Goal: Communication & Community: Answer question/provide support

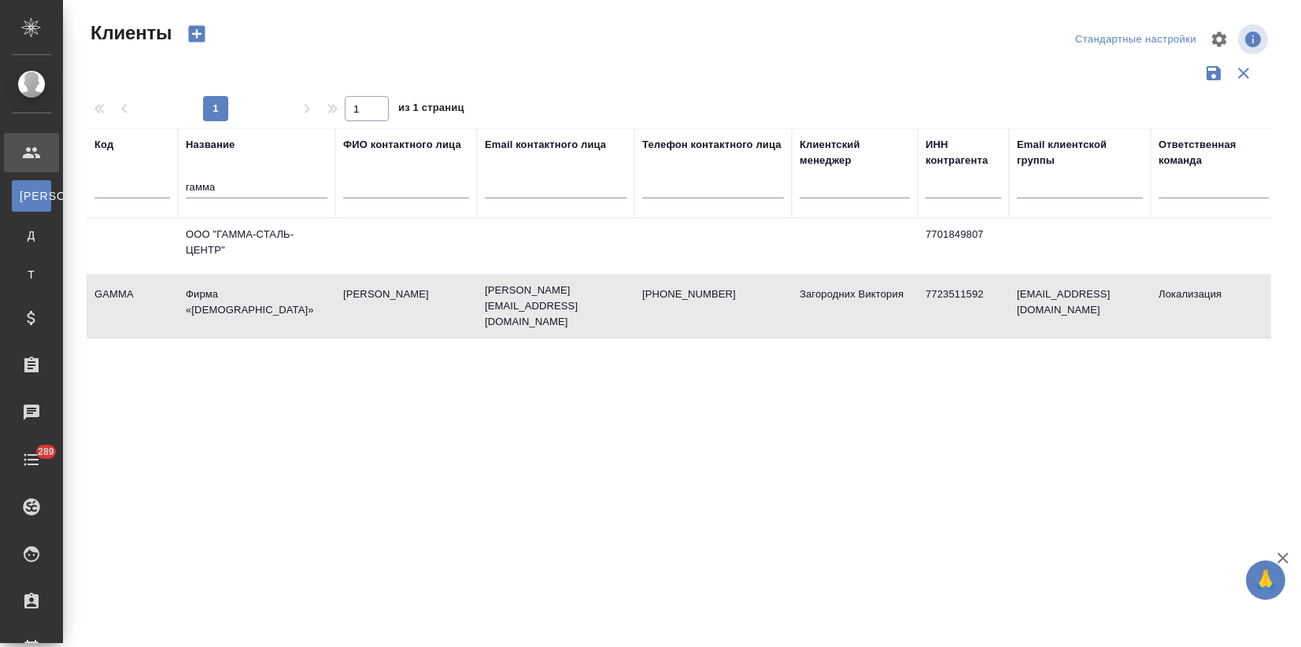
select select "RU"
drag, startPoint x: 235, startPoint y: 183, endPoint x: 120, endPoint y: 192, distance: 116.0
click at [121, 190] on tr "Код Название гамма ФИО контактного лица Email контактного лица Телефон контактн…" at bounding box center [682, 173] width 1190 height 90
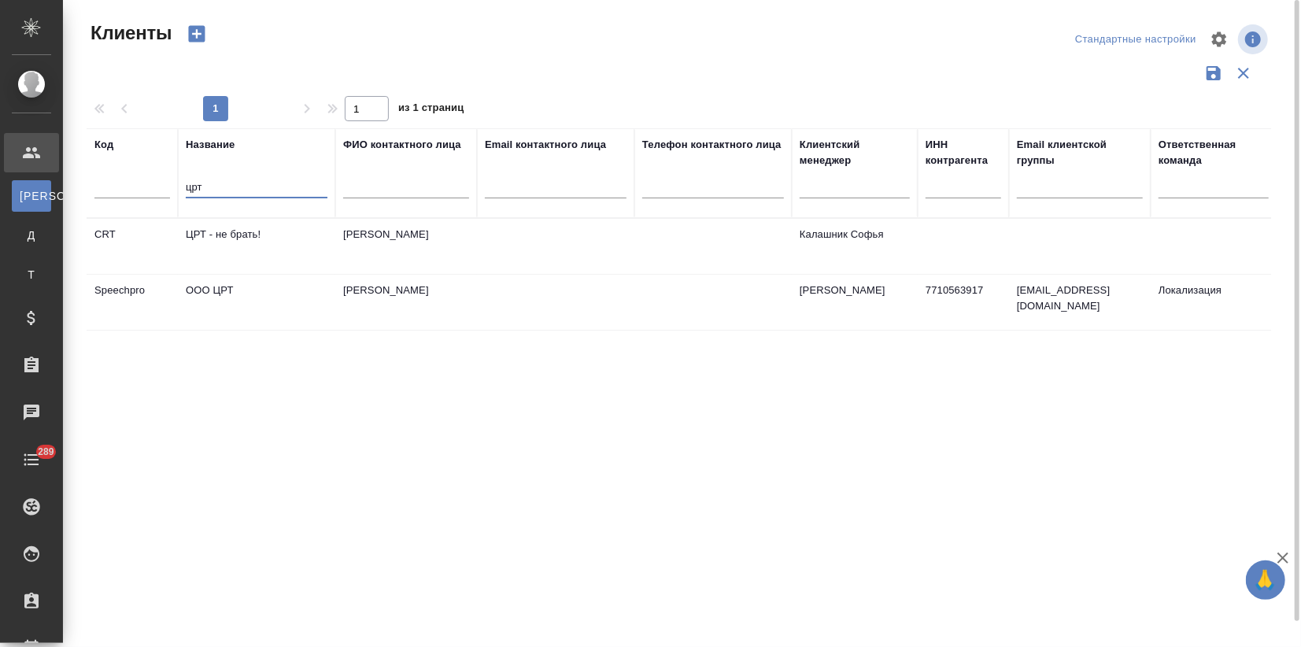
type input "црт"
click at [226, 297] on td "OOO ЦРТ" at bounding box center [256, 302] width 157 height 55
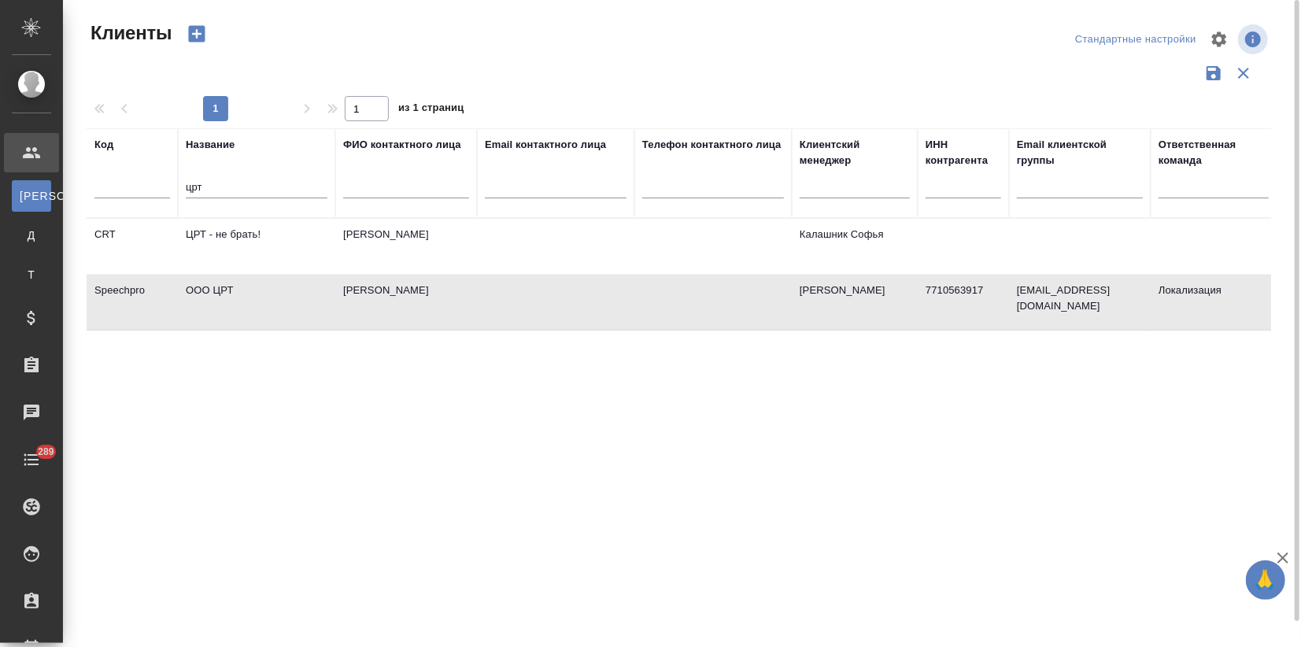
click at [226, 297] on td "OOO ЦРТ" at bounding box center [256, 302] width 157 height 55
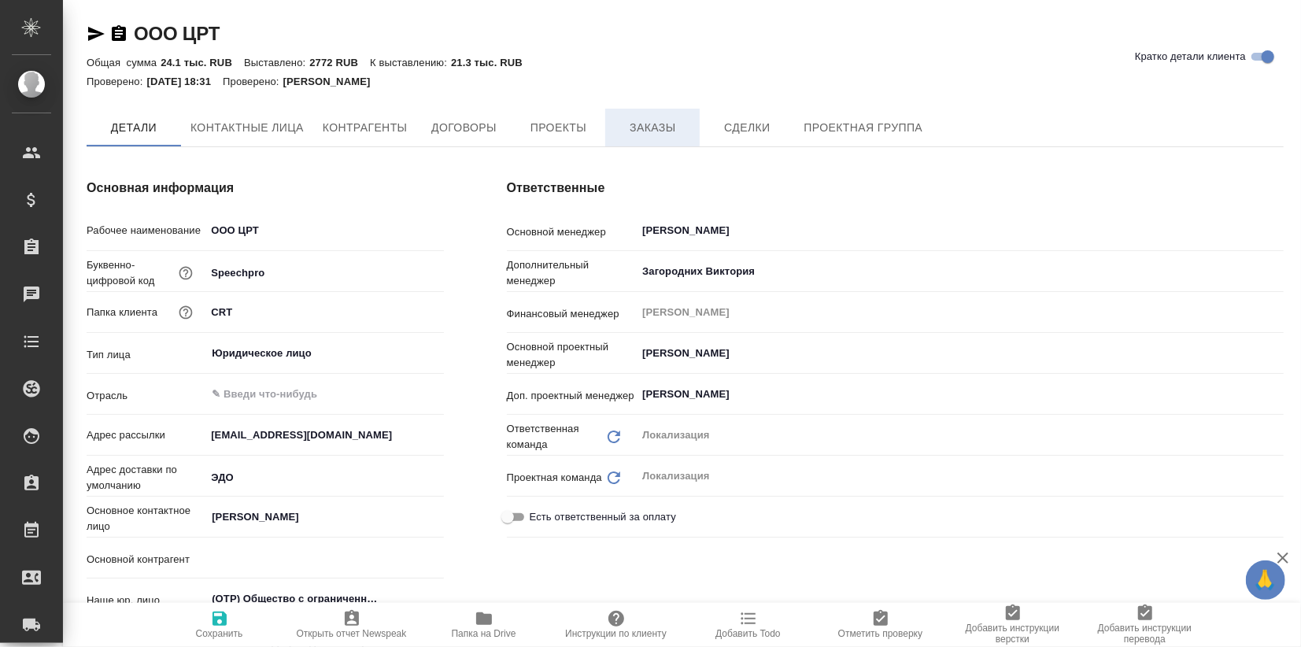
click at [643, 132] on span "Заказы" at bounding box center [653, 128] width 76 height 20
type textarea "x"
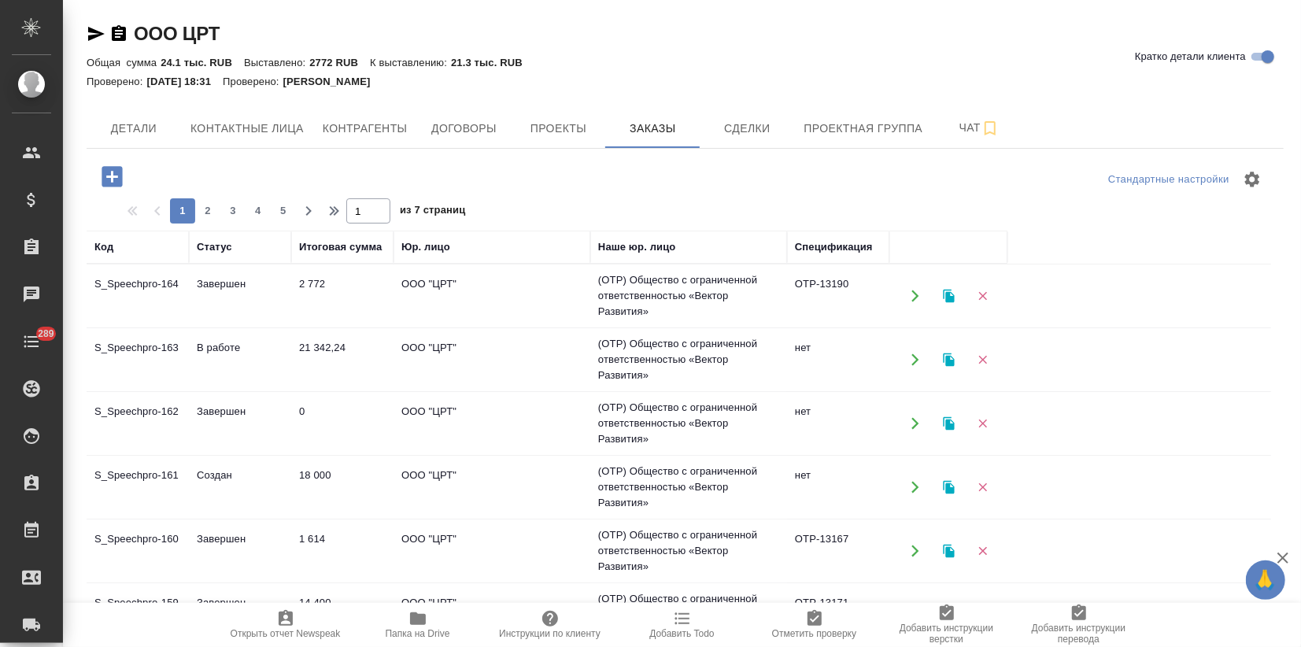
click at [196, 484] on td "Создан" at bounding box center [240, 486] width 102 height 55
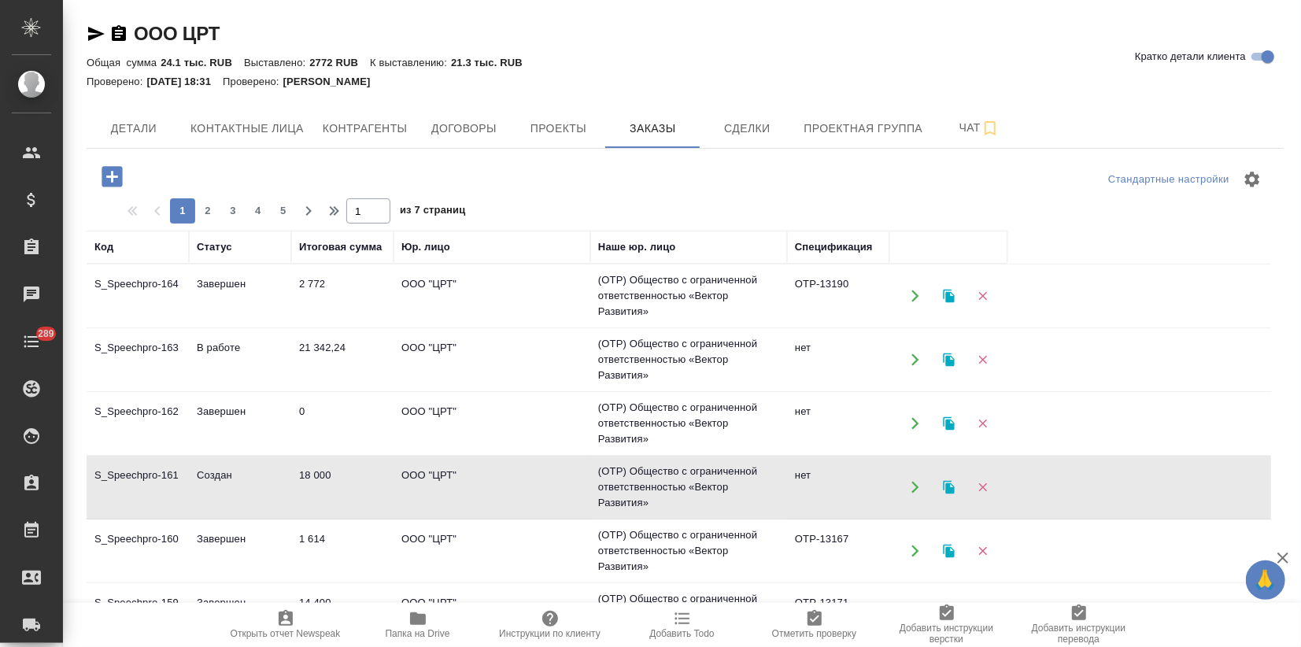
click at [196, 484] on td "Создан" at bounding box center [240, 486] width 102 height 55
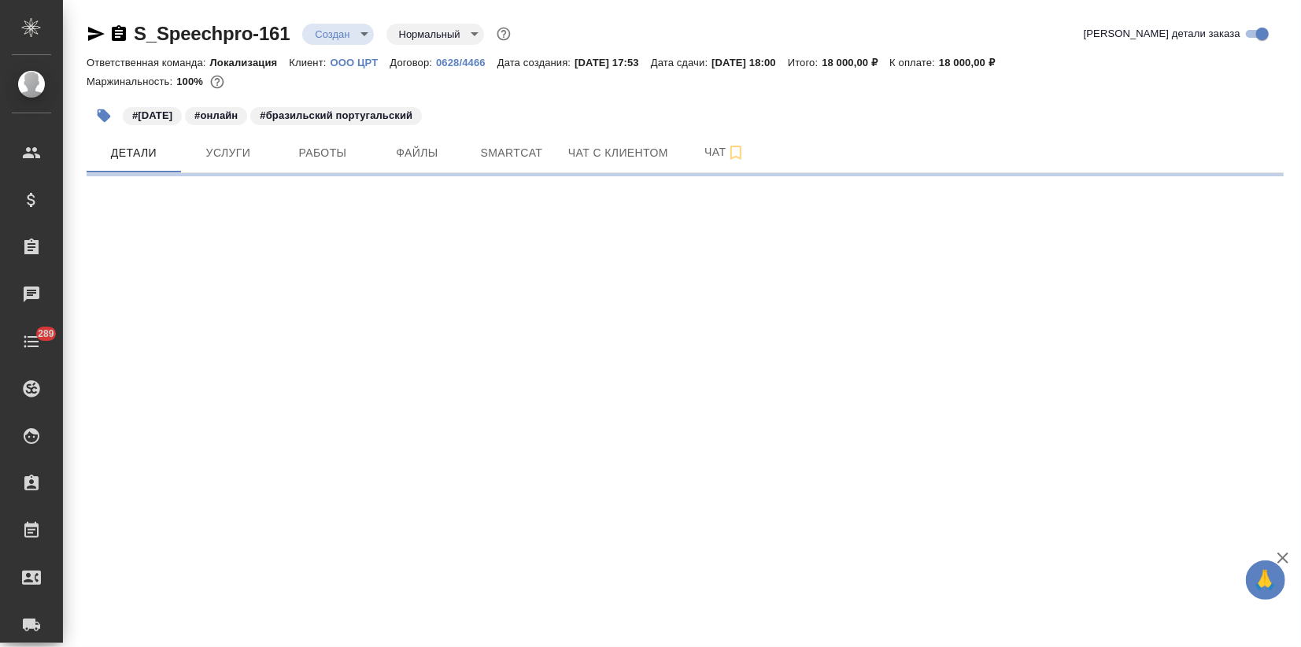
select select "RU"
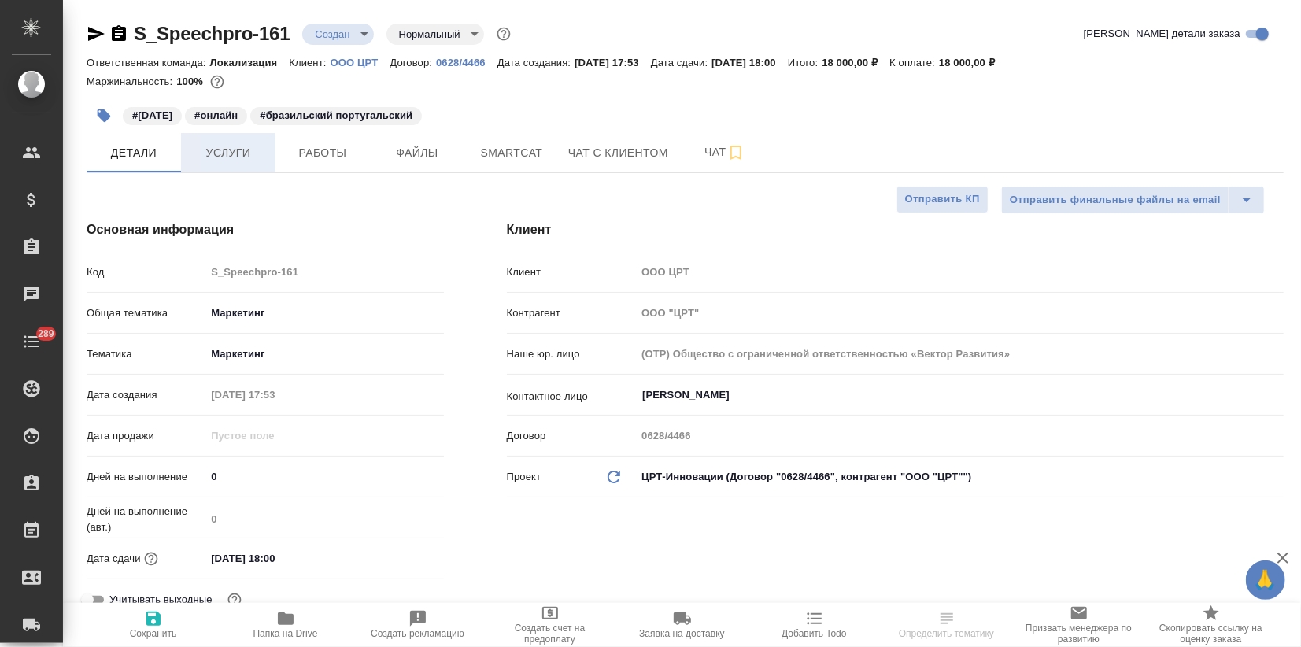
type textarea "x"
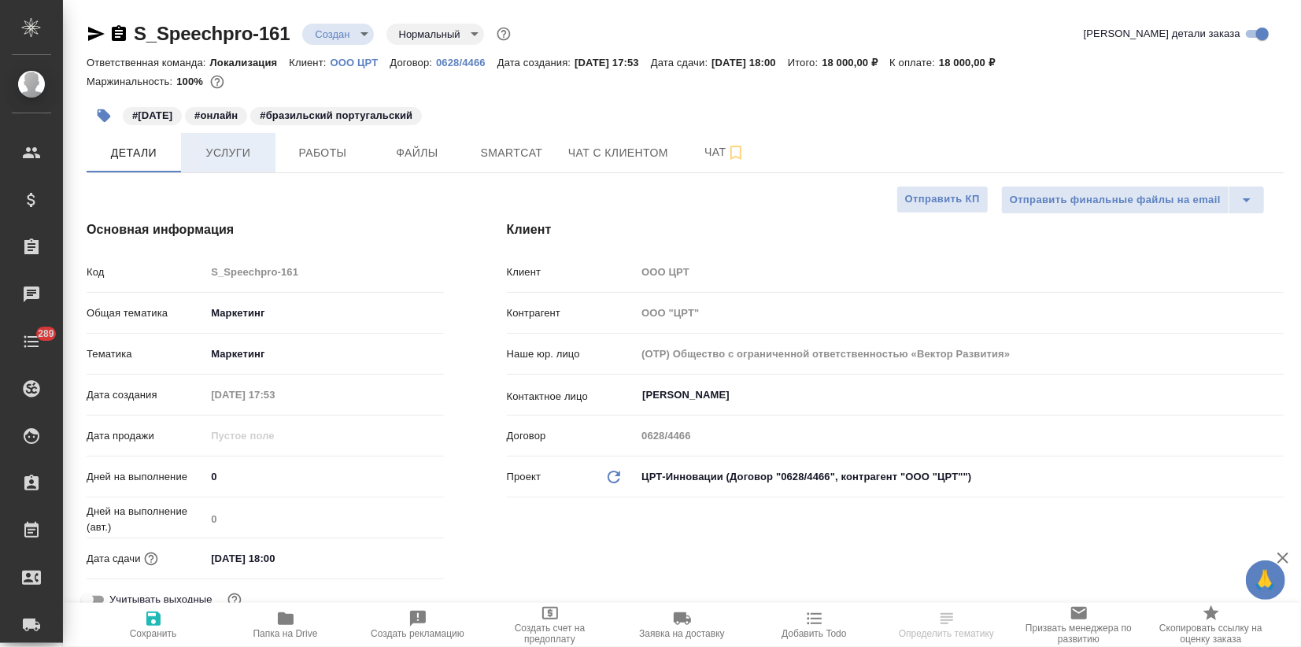
type textarea "x"
click at [239, 161] on span "Услуги" at bounding box center [228, 153] width 76 height 20
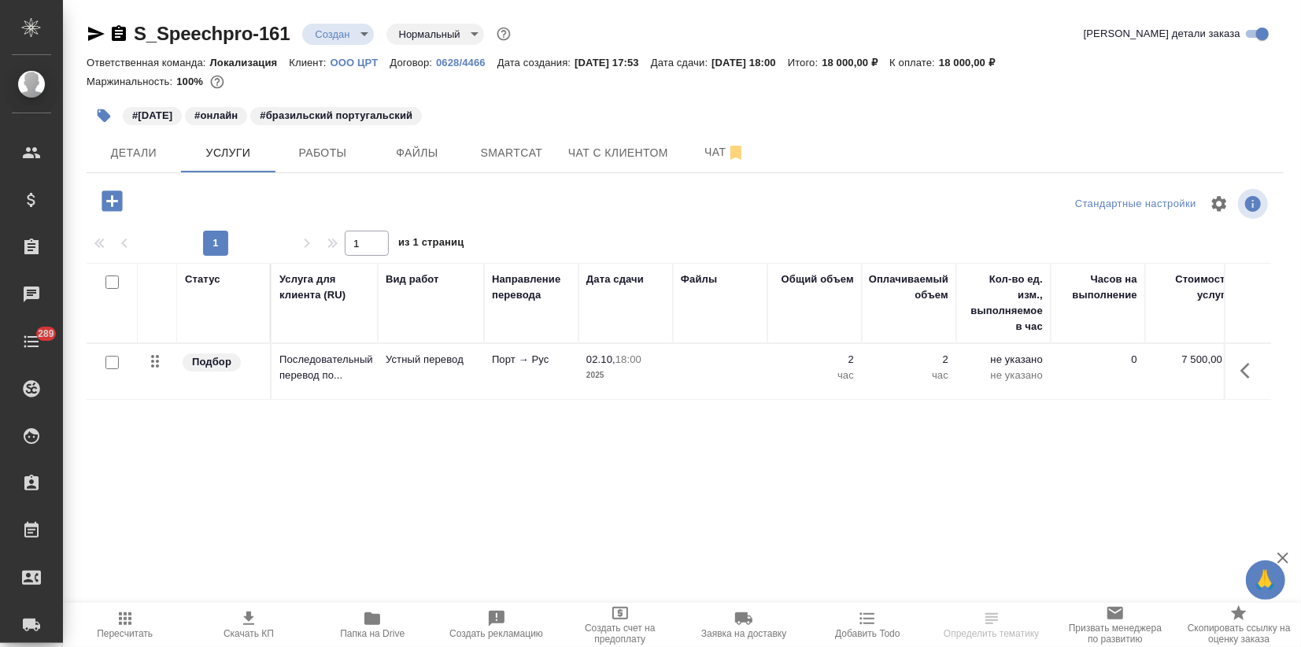
click at [346, 27] on body "🙏 .cls-1 fill:#fff; AWATERA Zagorodnikh Viktoria Клиенты Спецификации Заказы Ча…" at bounding box center [650, 323] width 1301 height 647
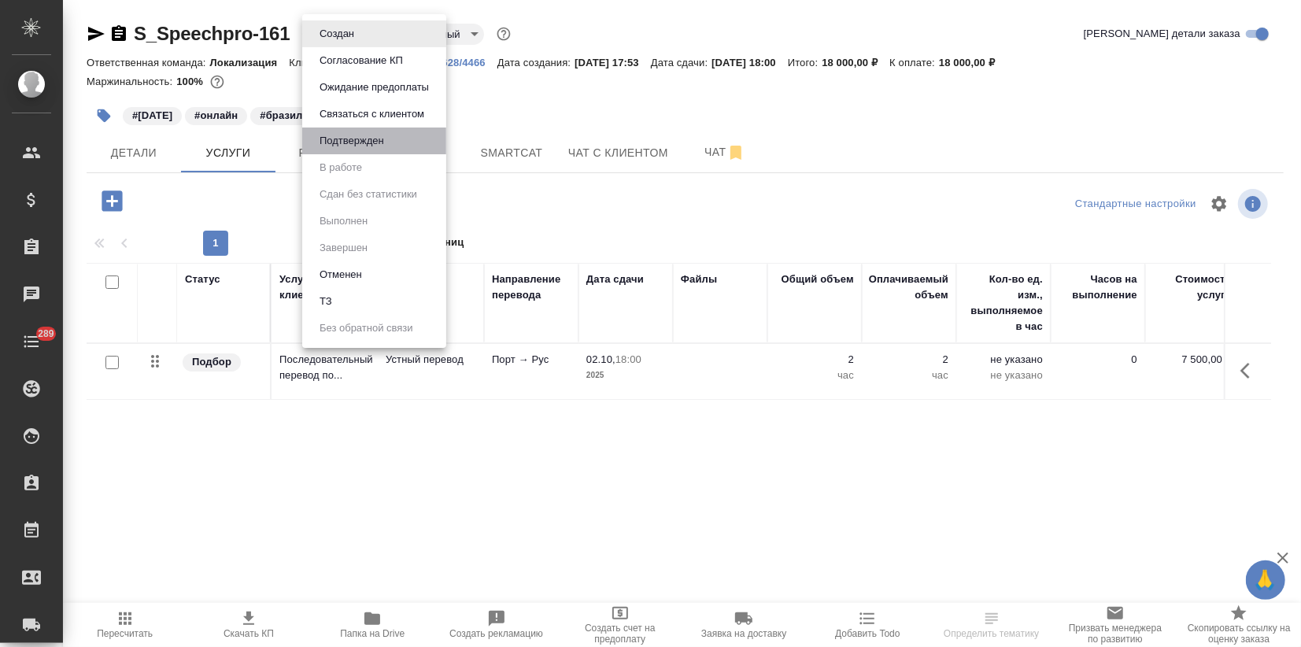
click at [344, 127] on li "Подтвержден" at bounding box center [374, 140] width 144 height 27
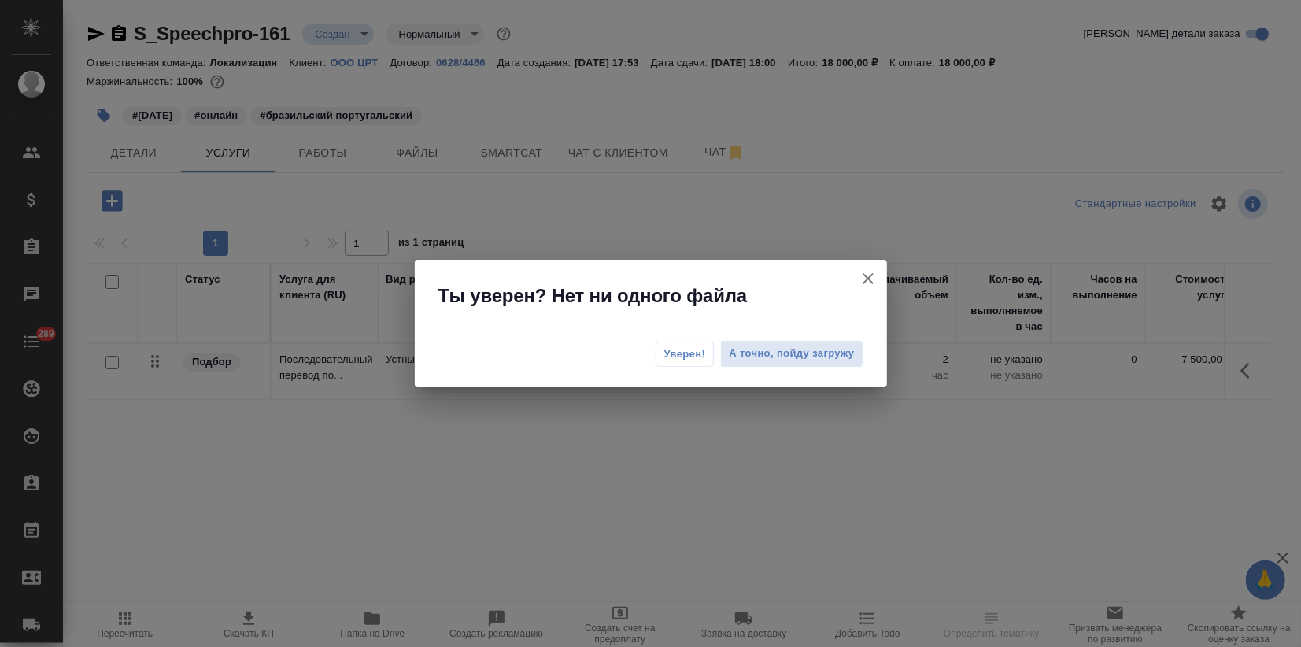
click at [669, 349] on span "Уверен!" at bounding box center [685, 354] width 42 height 16
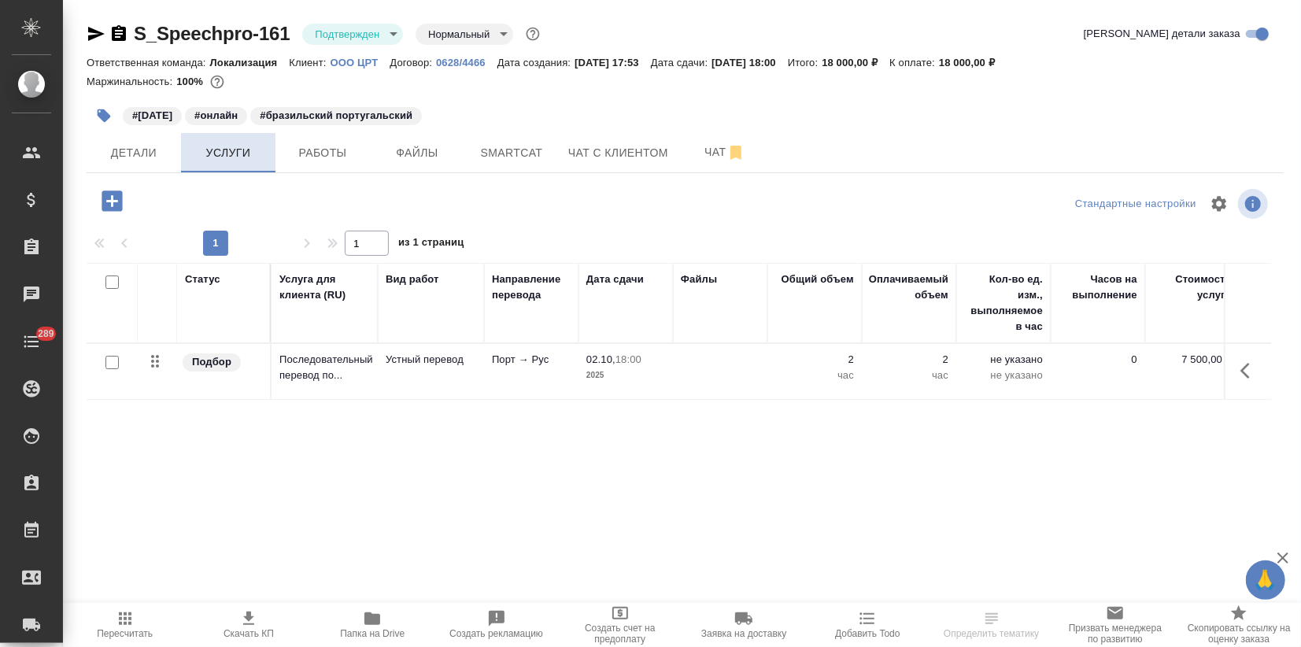
click at [220, 157] on span "Услуги" at bounding box center [228, 153] width 76 height 20
click at [129, 157] on span "Детали" at bounding box center [134, 153] width 76 height 20
click at [110, 148] on span "Детали" at bounding box center [134, 153] width 76 height 20
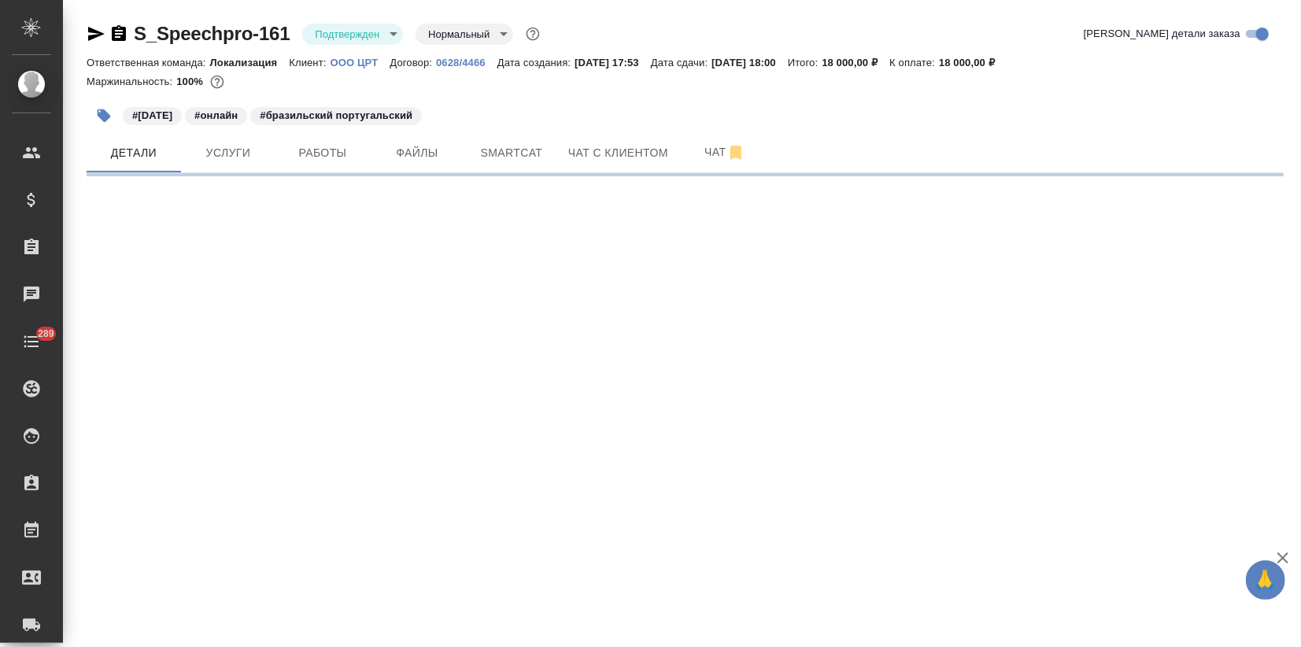
select select "RU"
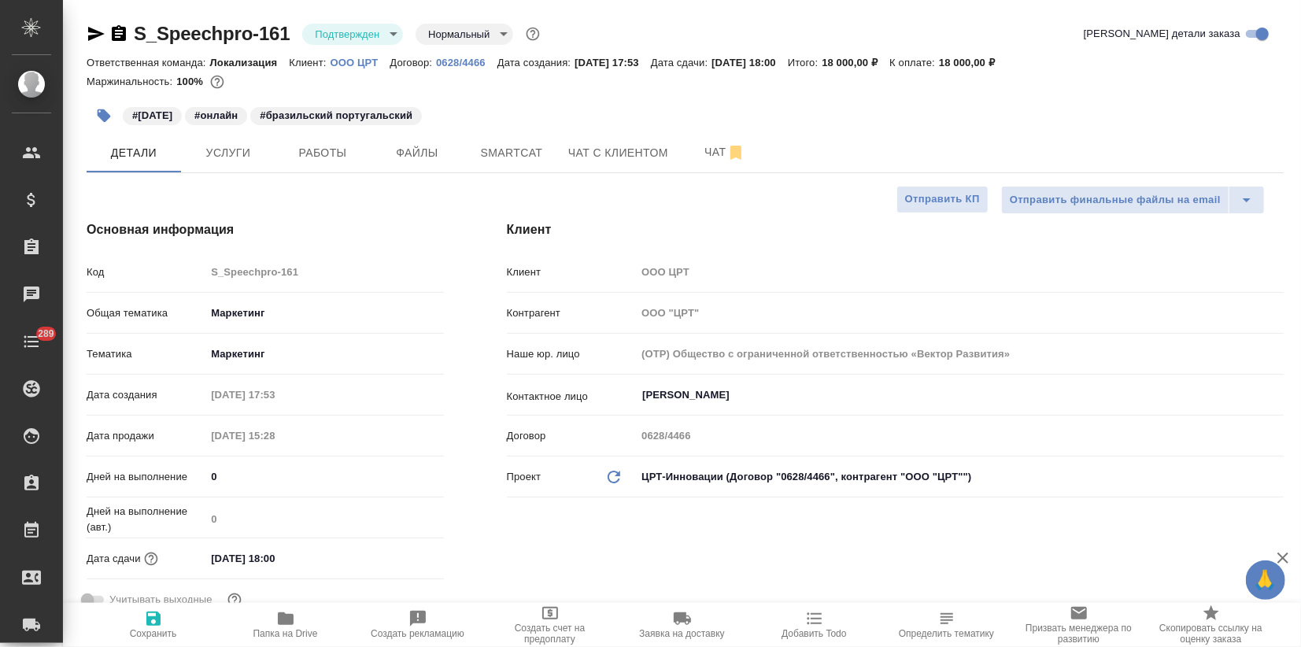
type textarea "x"
click at [214, 160] on span "Услуги" at bounding box center [228, 153] width 76 height 20
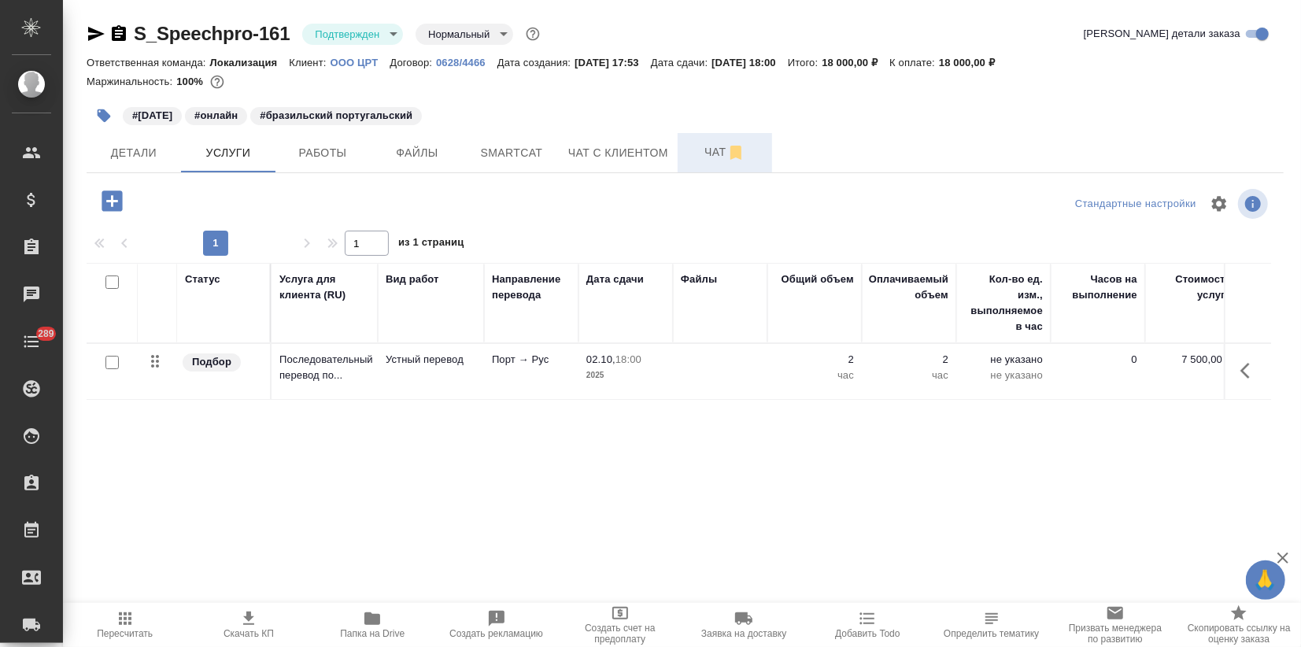
click at [714, 135] on button "Чат" at bounding box center [724, 152] width 94 height 39
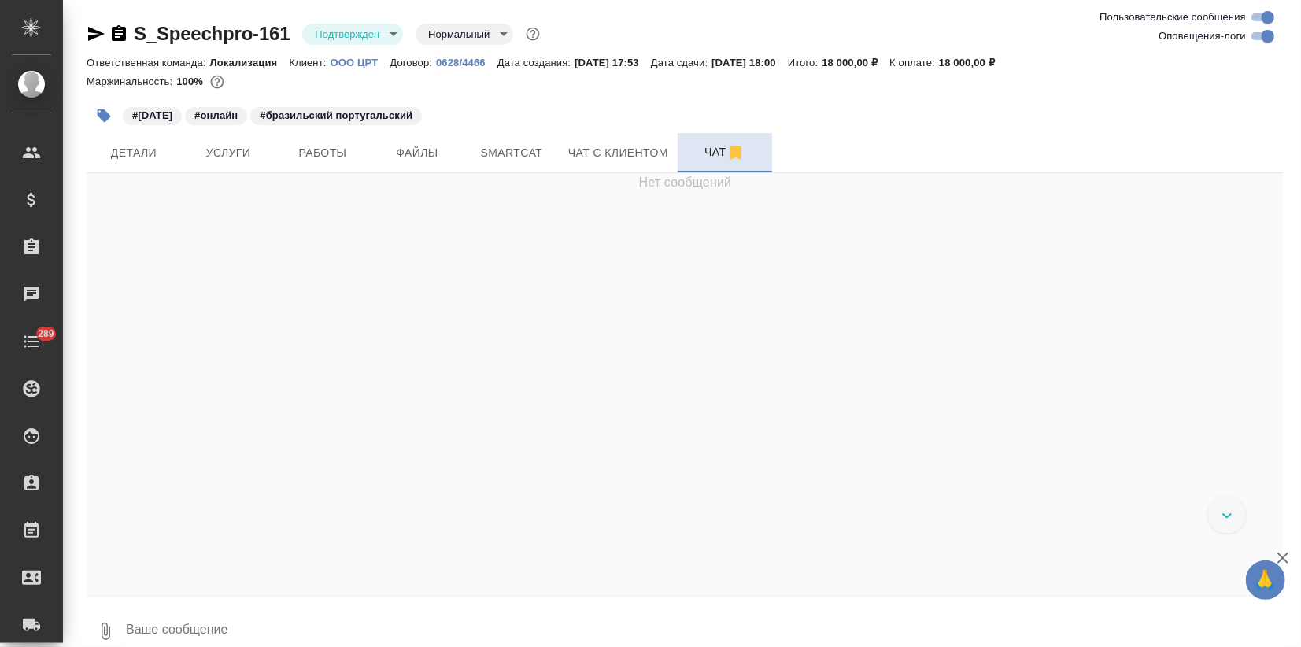
scroll to position [1666, 0]
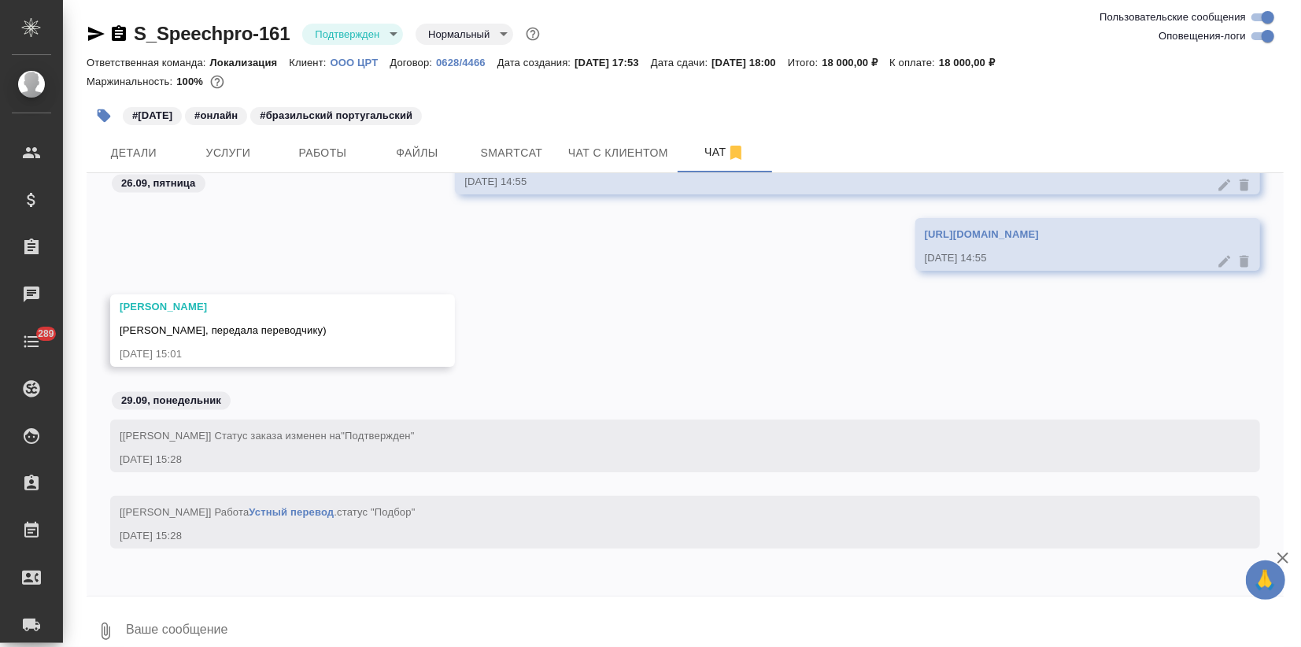
click at [211, 630] on textarea at bounding box center [703, 631] width 1159 height 54
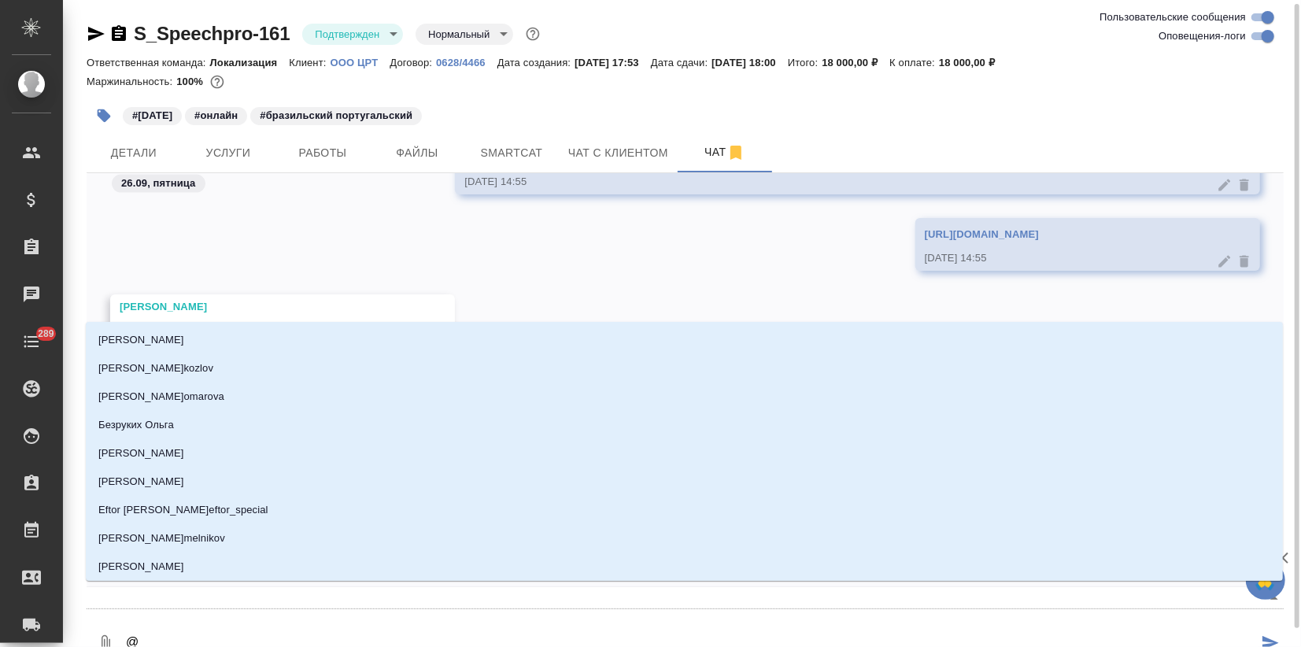
scroll to position [2, 0]
type textarea "@м"
type input "м"
type textarea "@"
type textarea "@и"
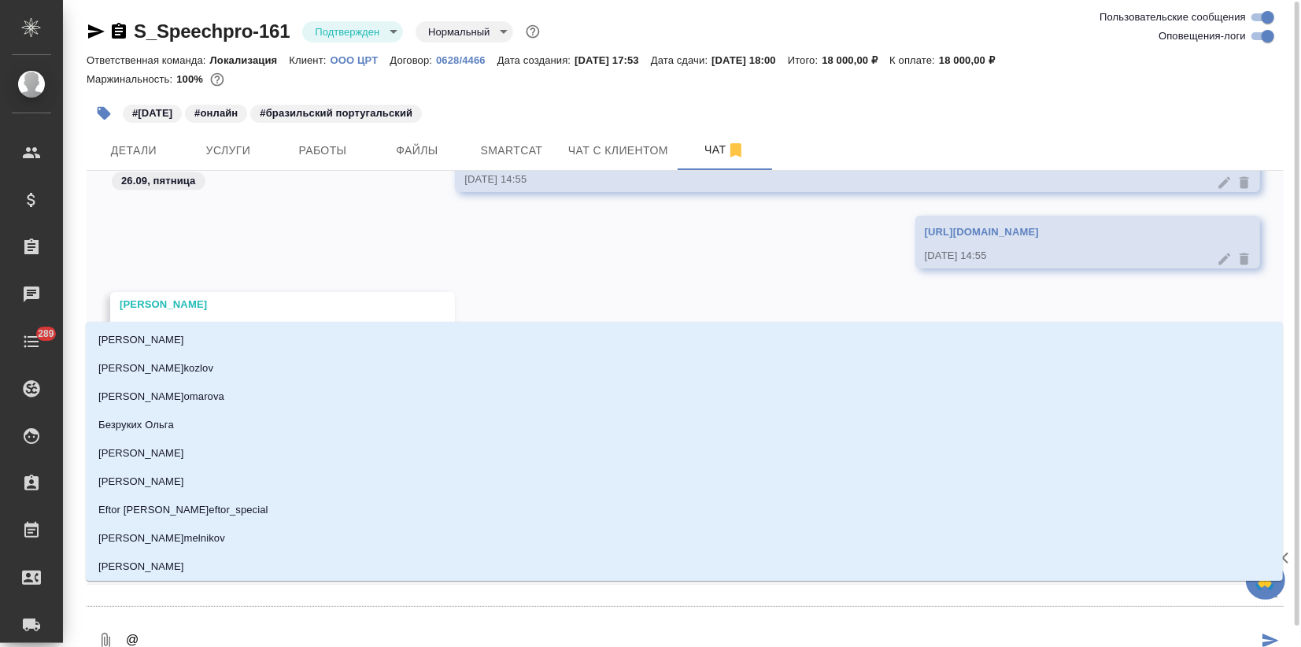
type input "и"
type textarea "@ир"
type input "ир"
type textarea "@ири"
type input "ири"
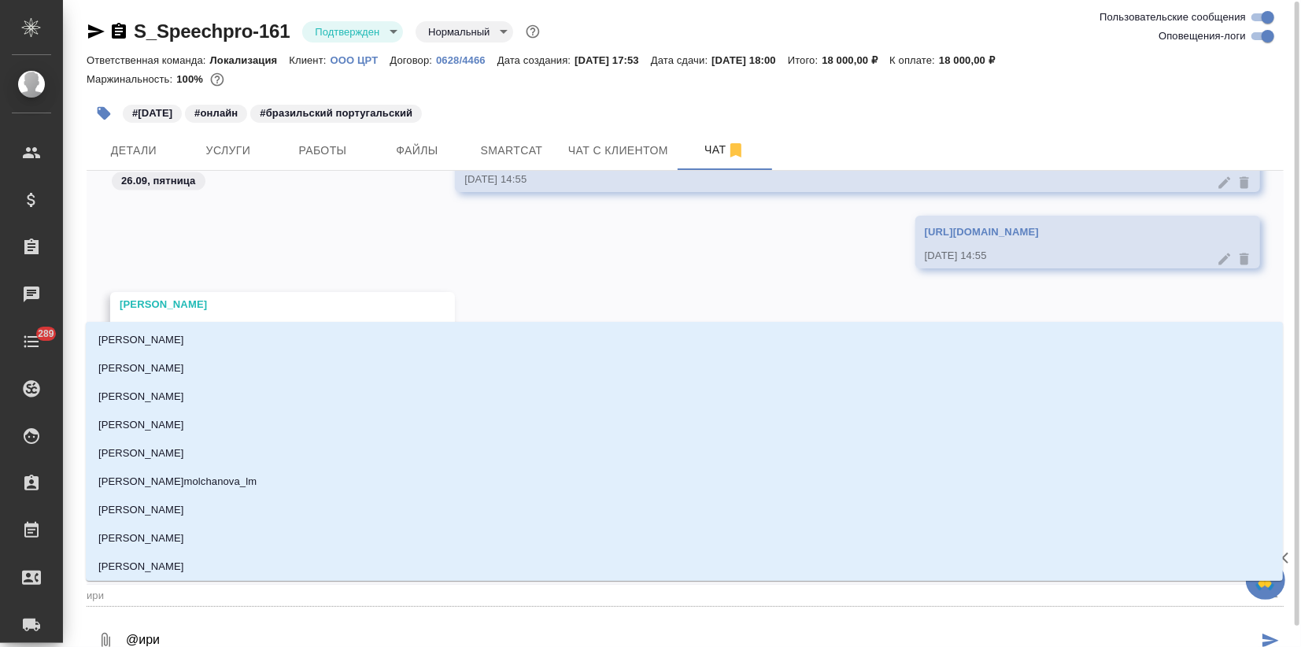
type textarea "@ирин"
type input "ирин"
type textarea "@ирина"
type input "ирина"
type textarea "@ирина"
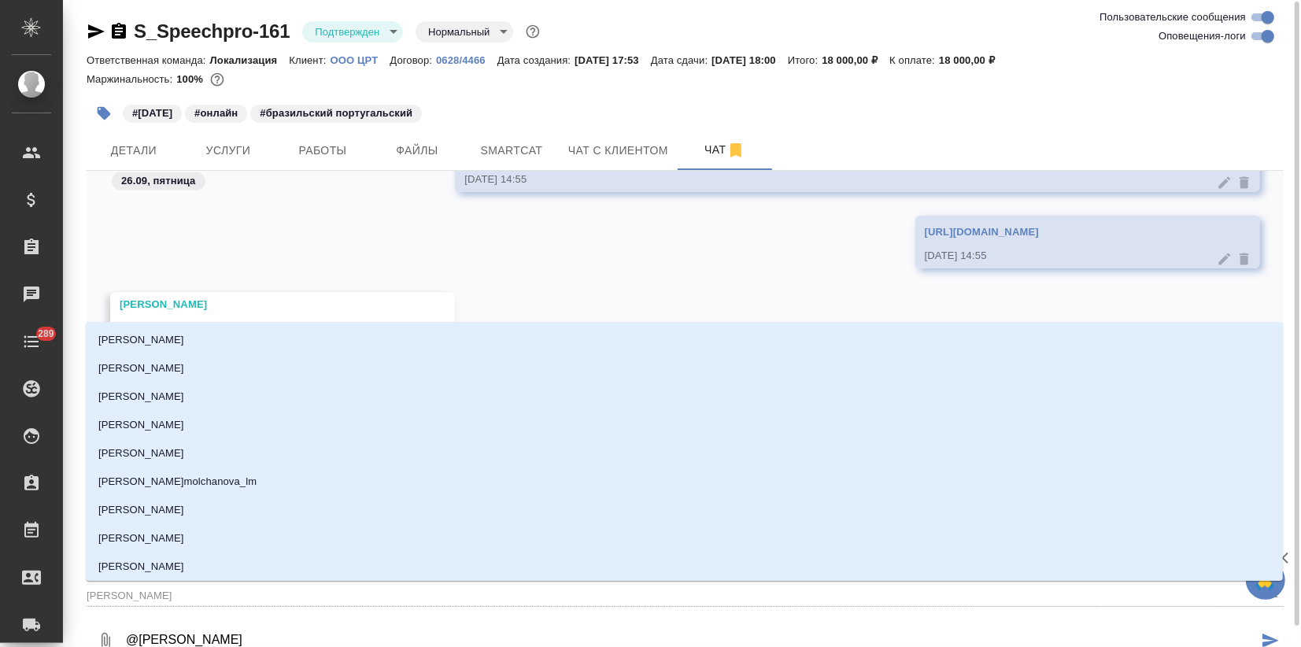
type input "ирина"
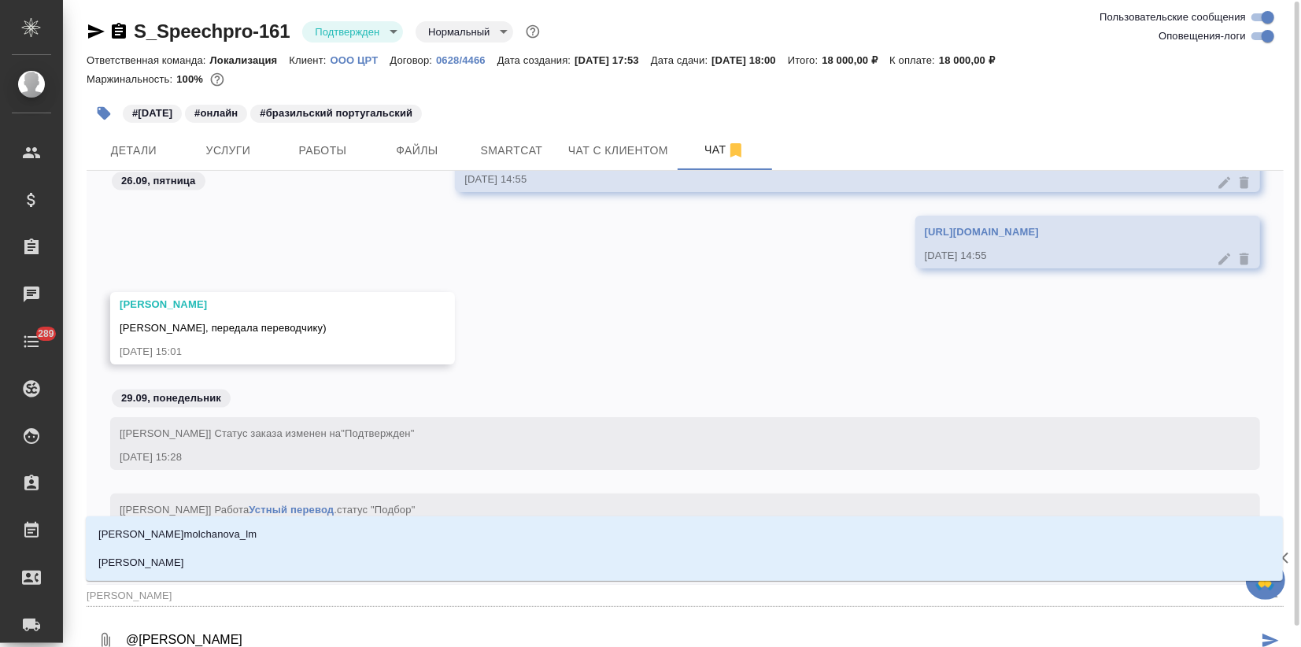
type textarea "@ирина ф"
type input "ирина ф"
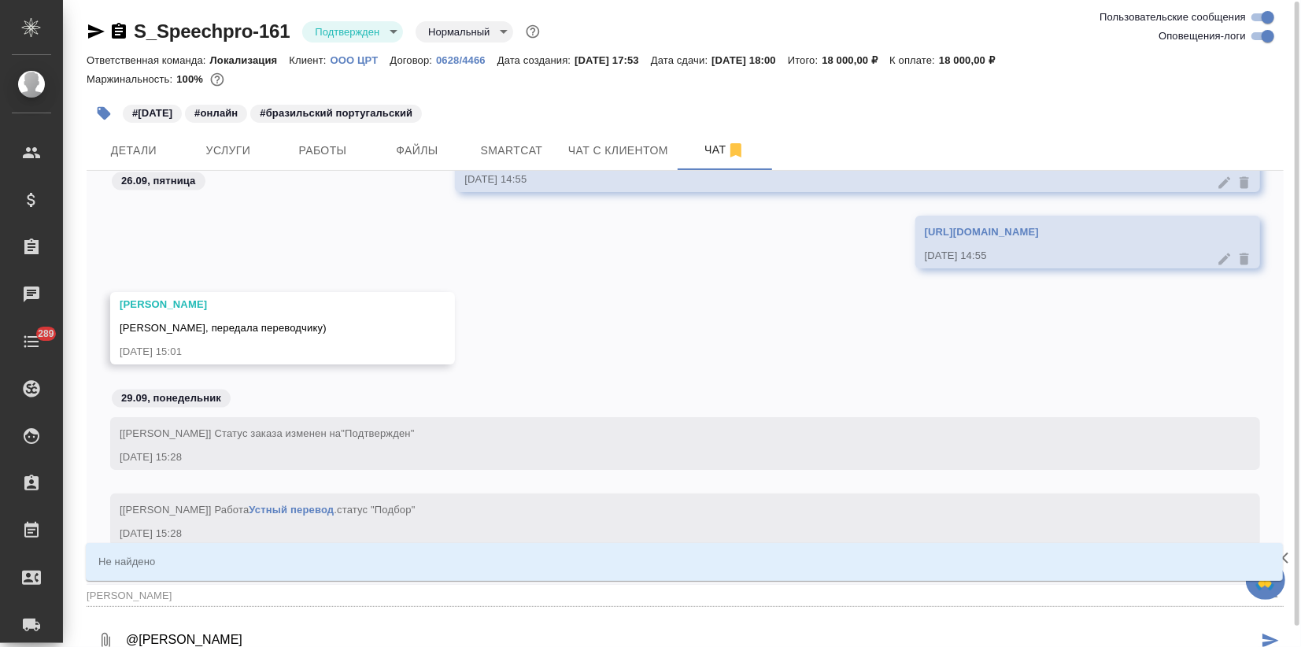
type textarea "@ирина"
type input "ирина"
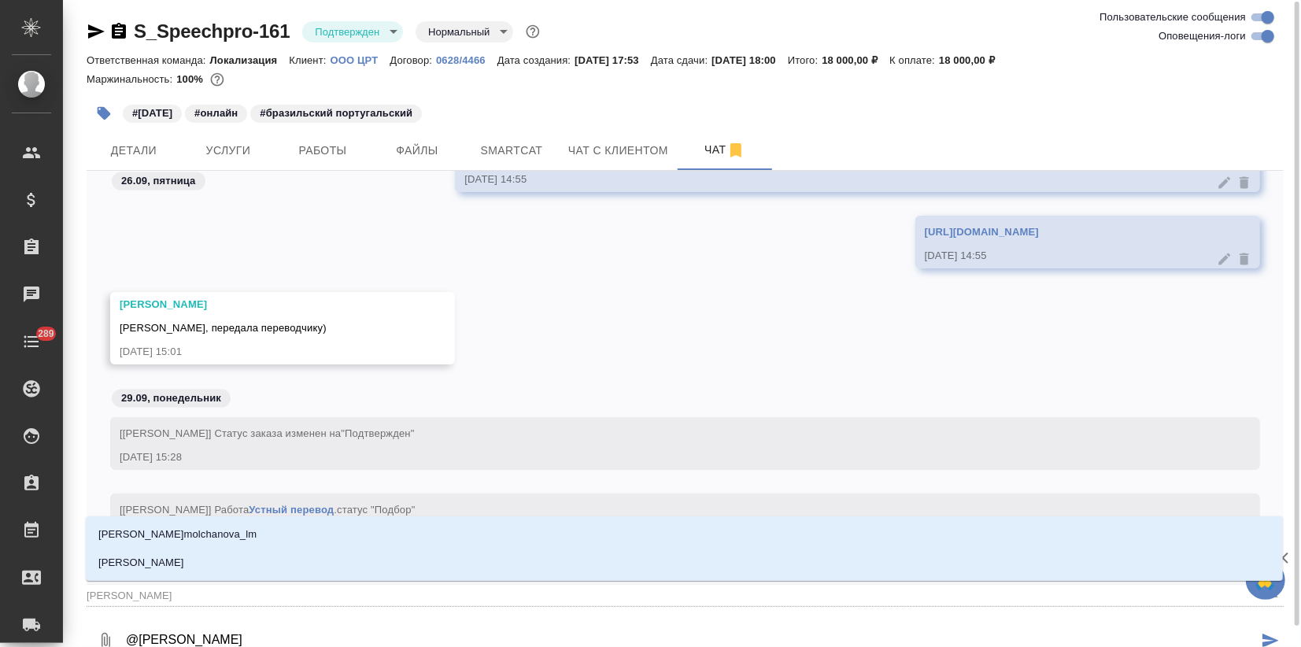
type textarea "@ирина"
type input "ирина"
type textarea "@ирин"
type input "ирин"
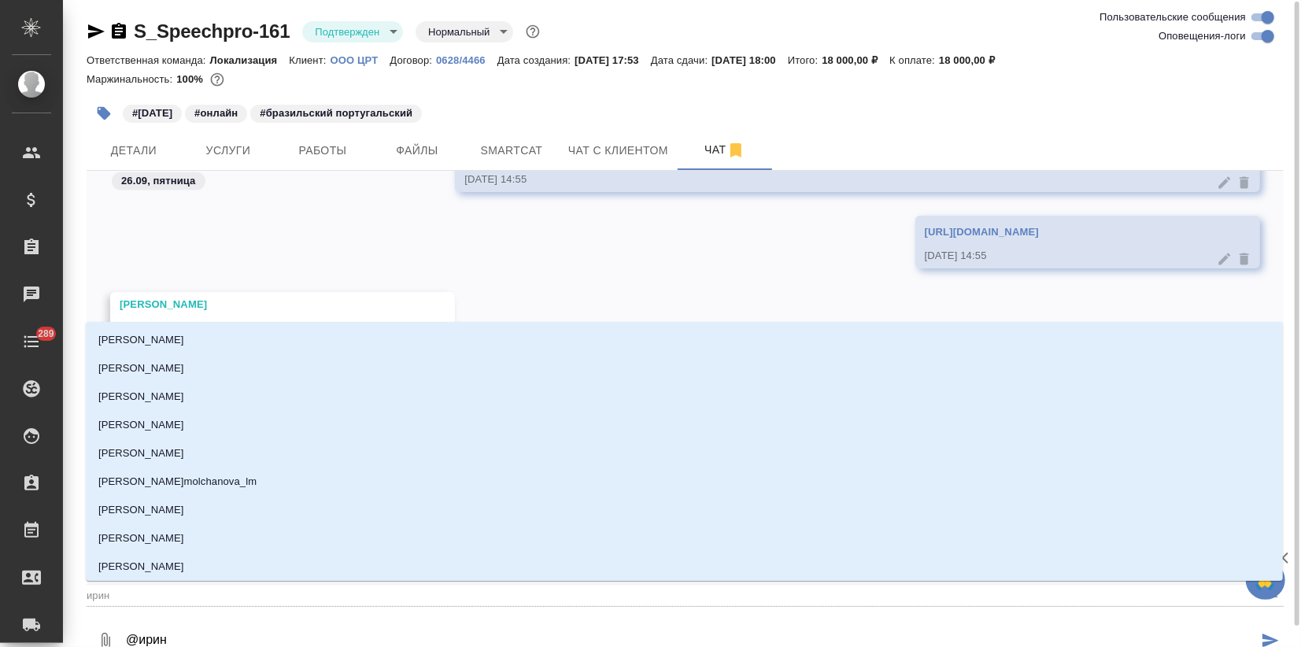
type textarea "@ири"
type input "ири"
type textarea "@ир"
type input "ир"
type textarea "@и"
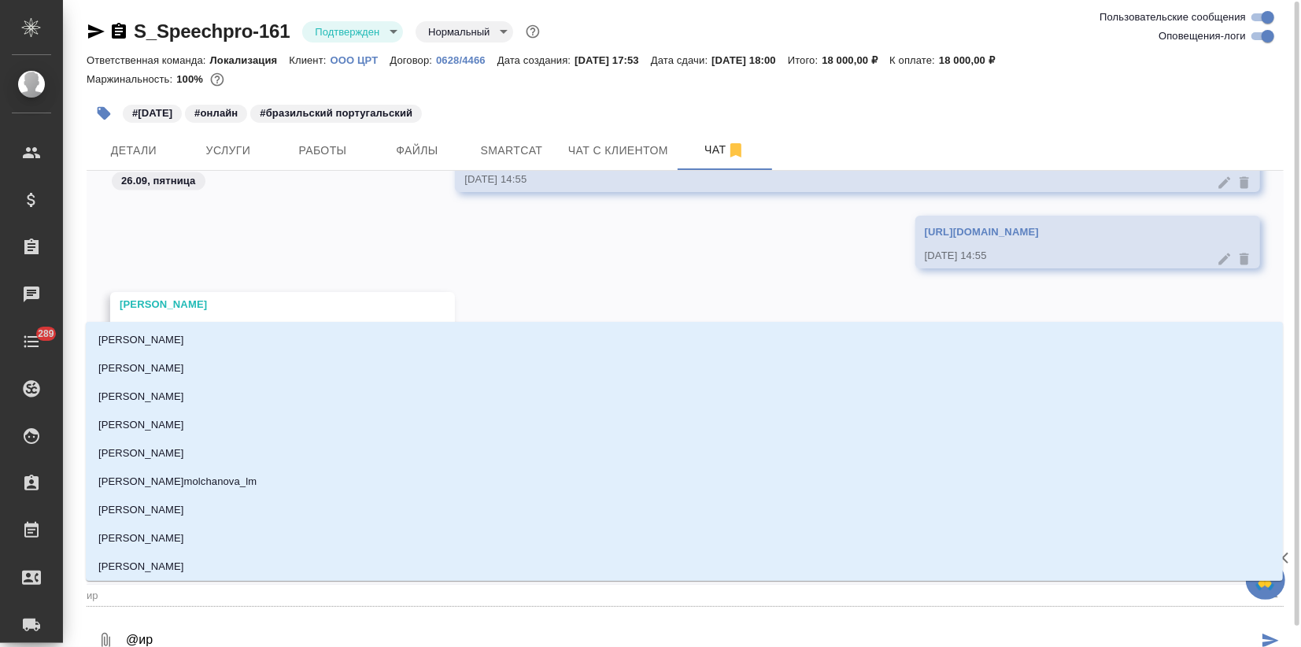
type input "и"
type textarea "@"
type textarea "@ф"
type input "ф"
type textarea "@фе"
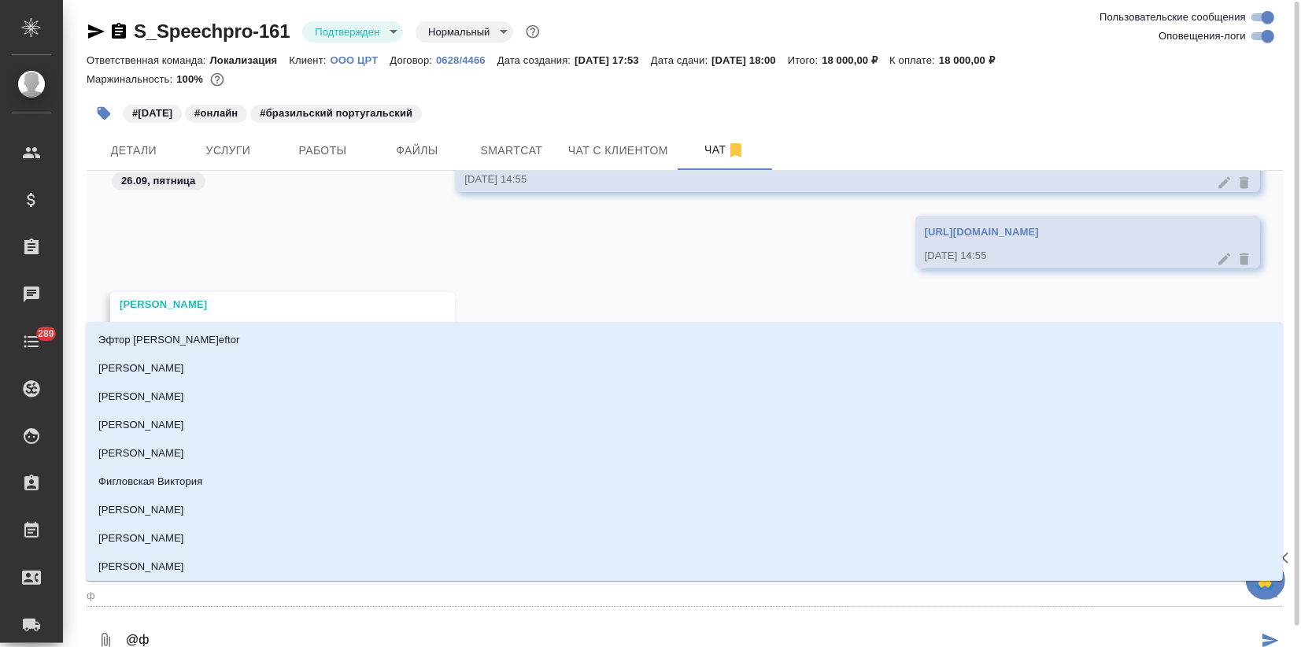
type input "фе"
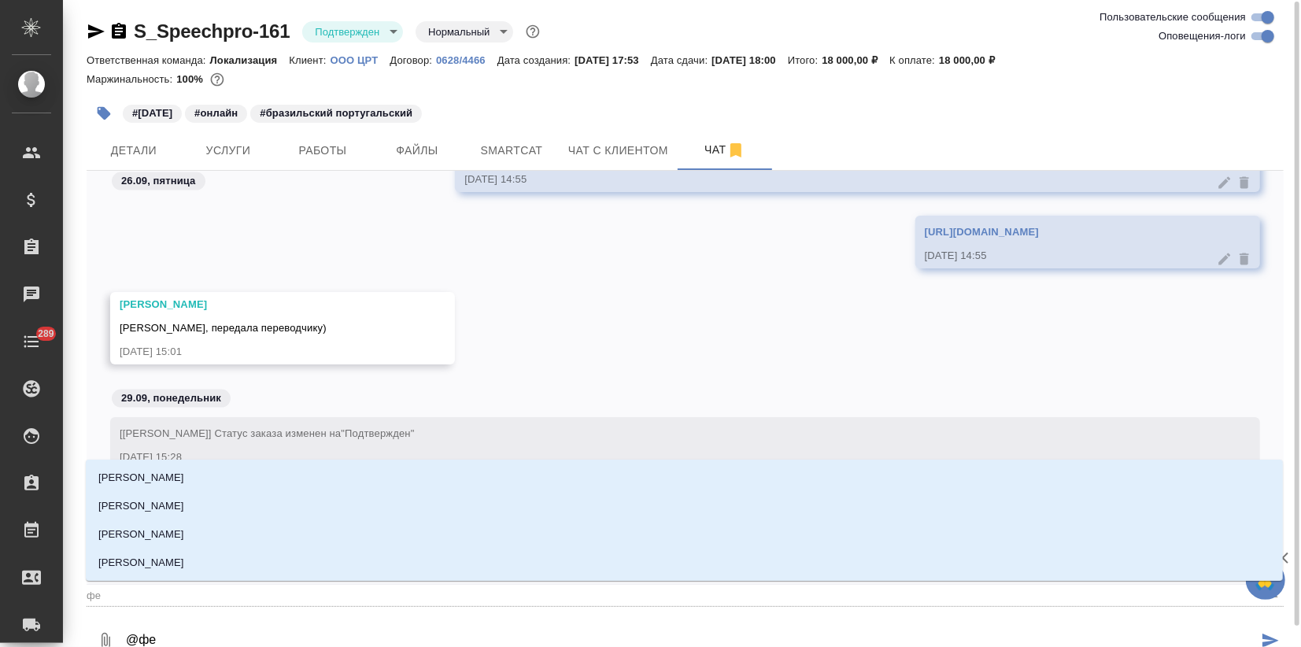
type textarea "@фед"
type input "фед"
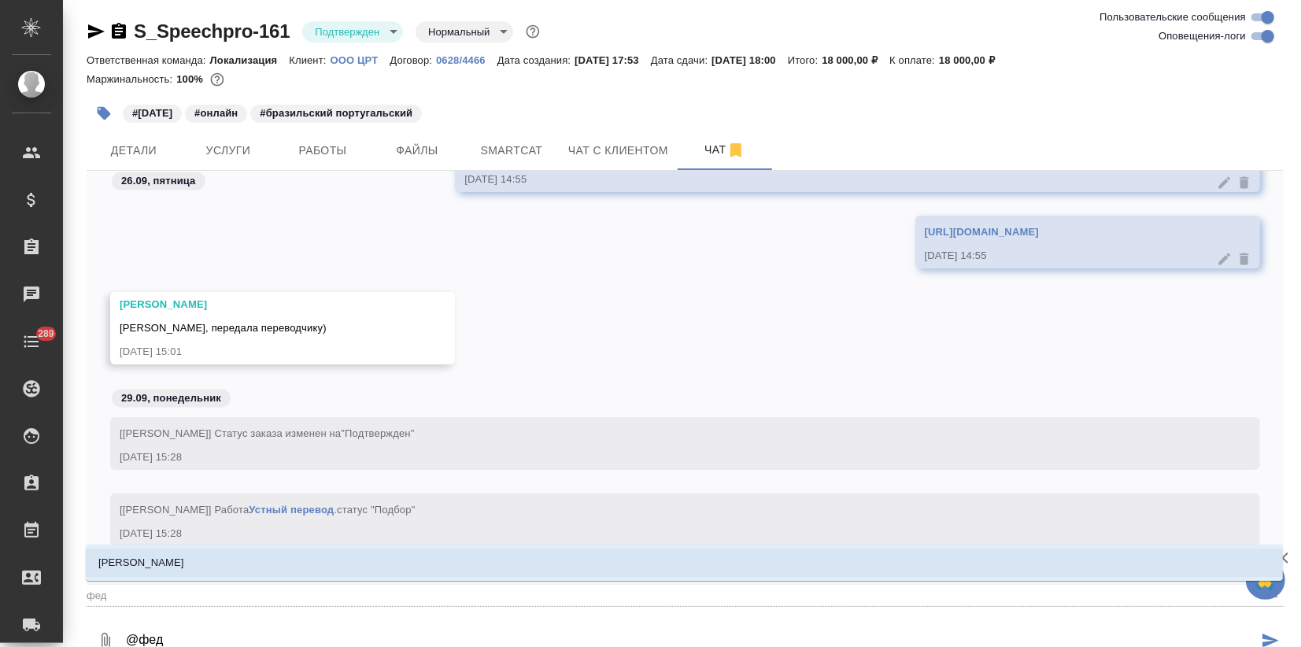
drag, startPoint x: 153, startPoint y: 560, endPoint x: 162, endPoint y: 579, distance: 21.1
click at [153, 562] on p "Федотова Ирина" at bounding box center [141, 563] width 86 height 16
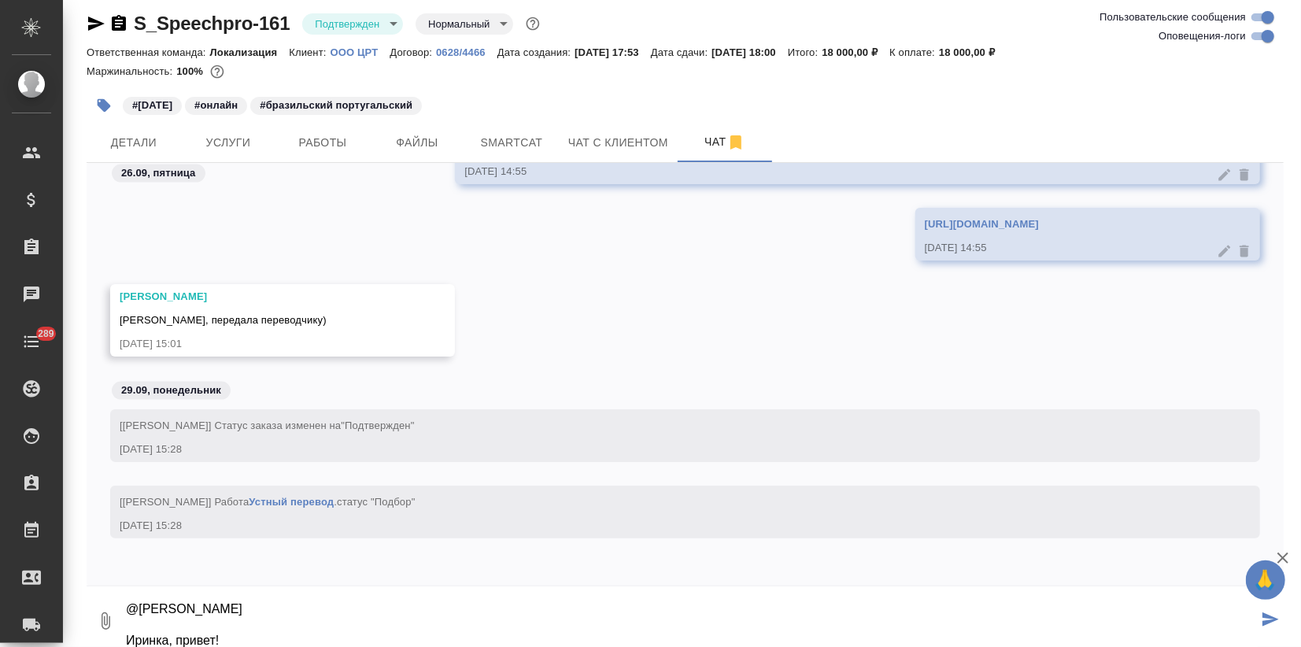
scroll to position [25, 0]
type textarea "@Федотова Ирина Иринка, привет! Тут согласовали"
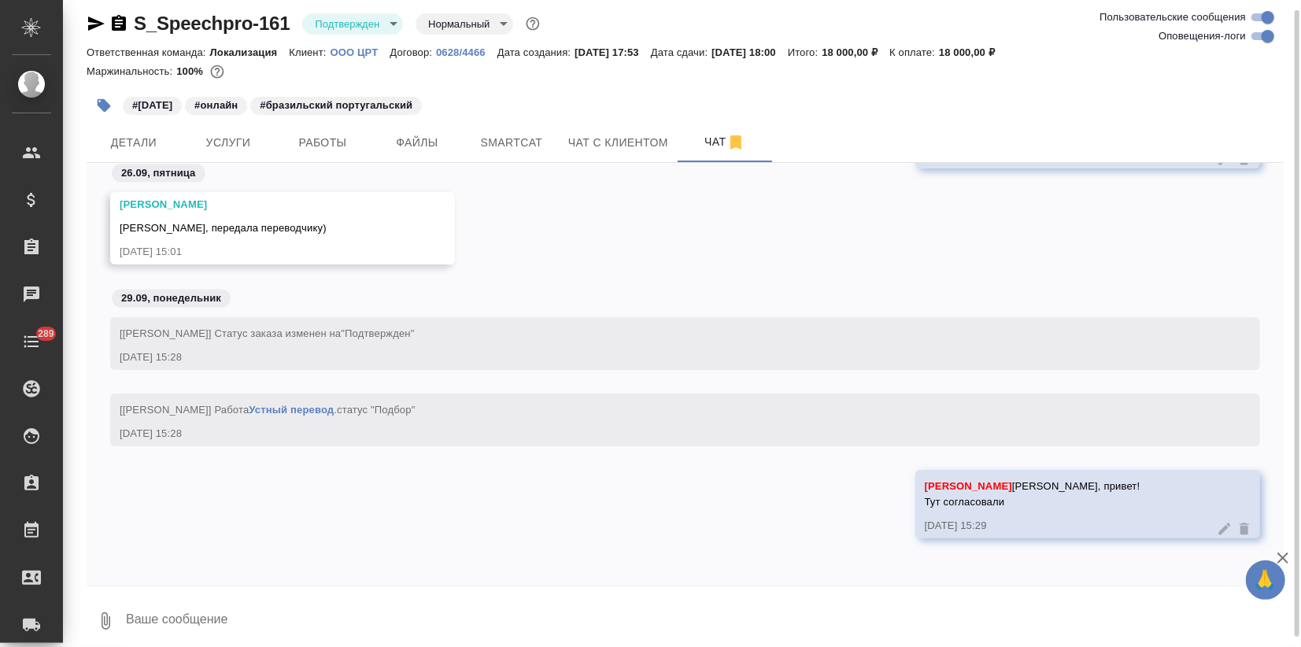
paste textarea "добрый день! Переводчика подтверждаем. 2 октября 16:00, на 2 часа. ДС на устный…"
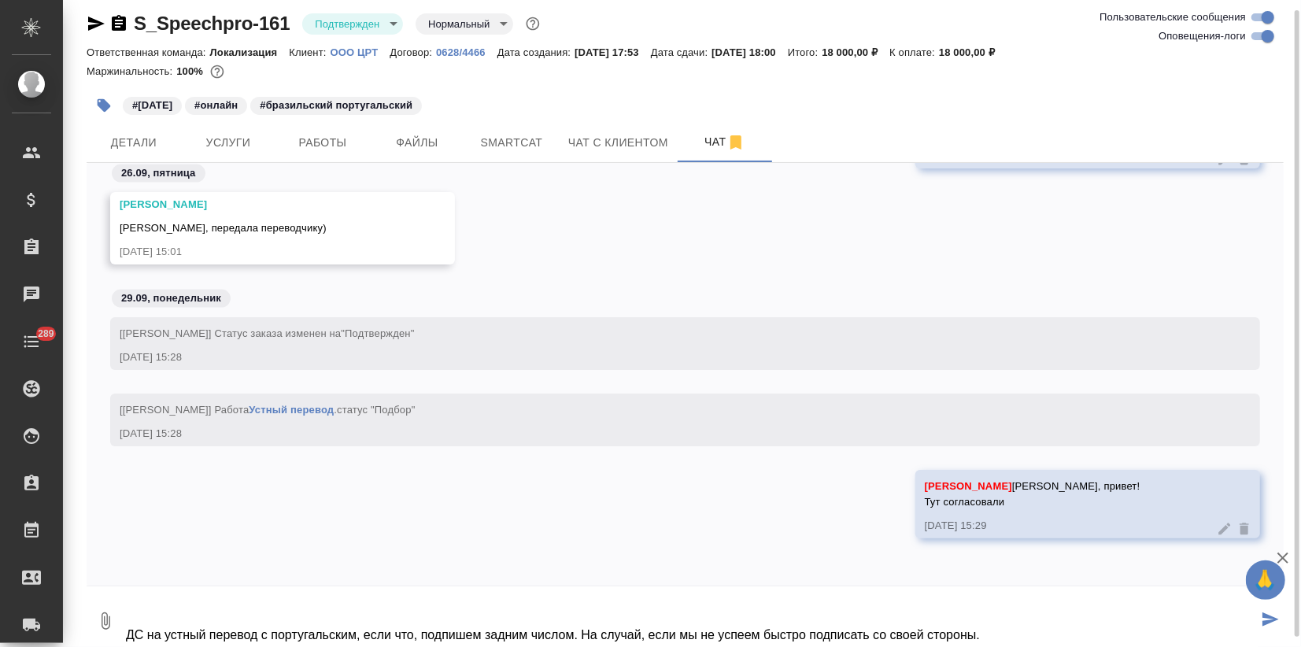
scroll to position [0, 0]
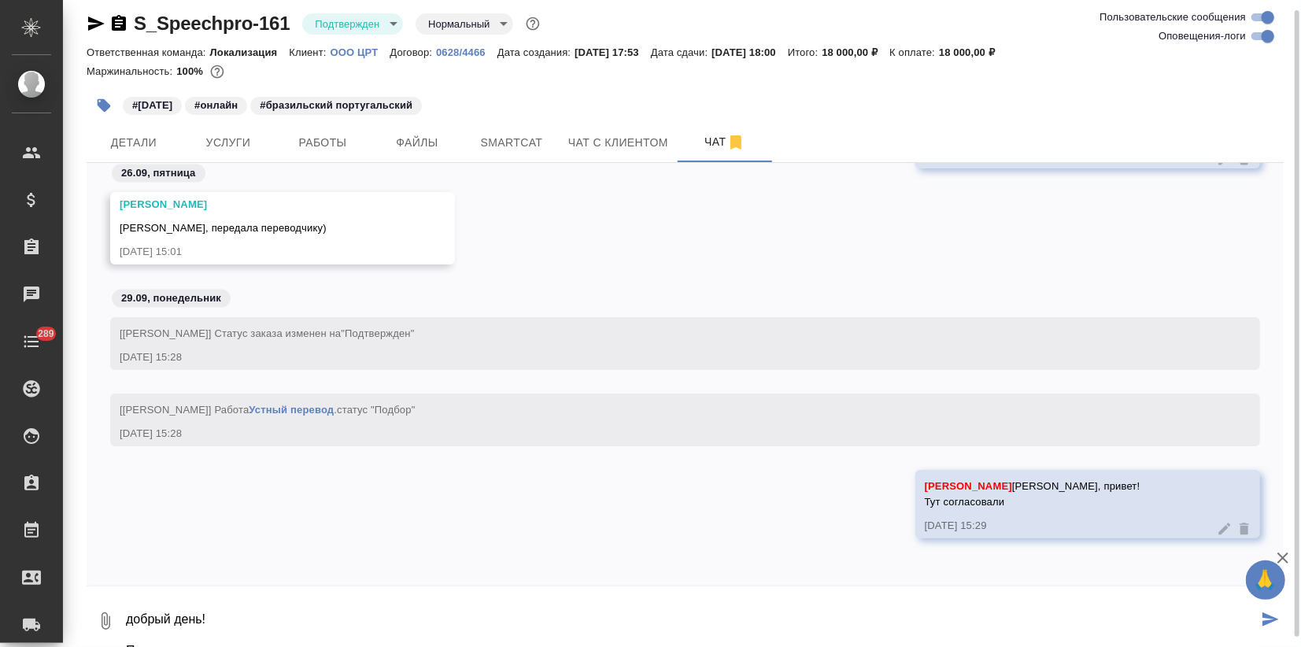
drag, startPoint x: 136, startPoint y: 617, endPoint x: 110, endPoint y: 635, distance: 31.6
click at [124, 617] on div "0 добрый день! Переводчика подтверждаем. 2 октября 16:00, на 2 часа. ДС на устн…" at bounding box center [685, 621] width 1197 height 54
type textarea "Д обрый день! Переводчика подтверждаем. 2 октября 16:00, на 2 часа. ДС на устны…"
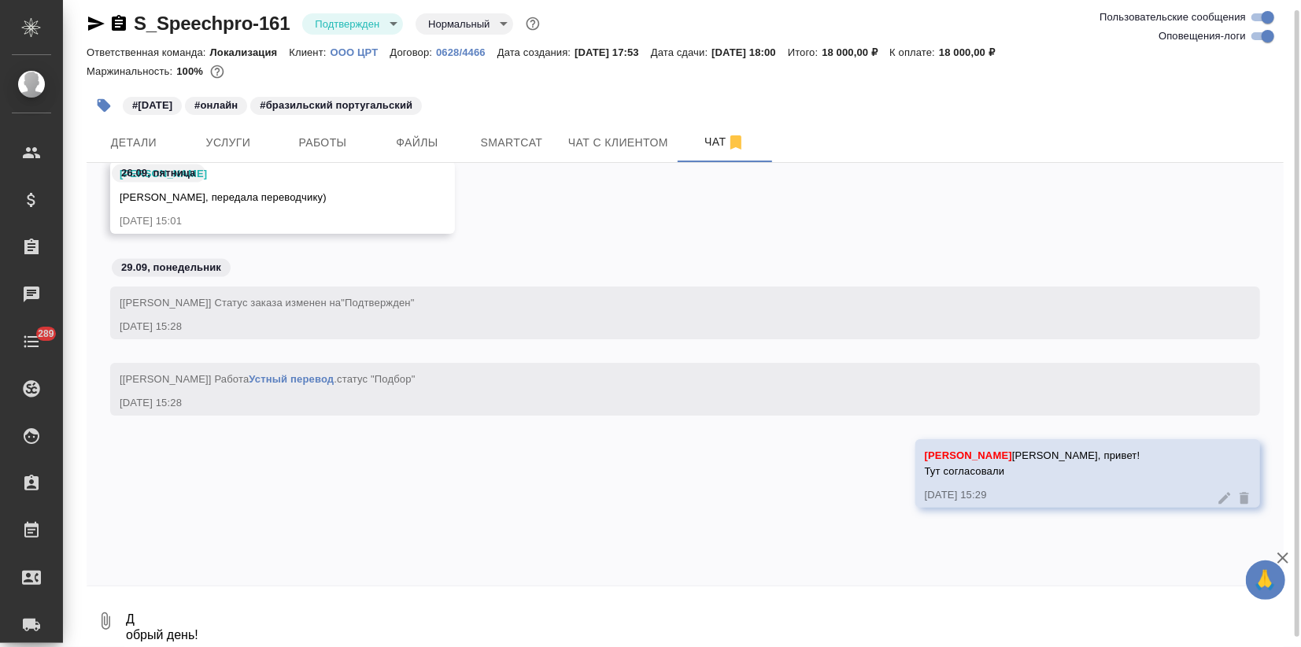
scroll to position [2007, 0]
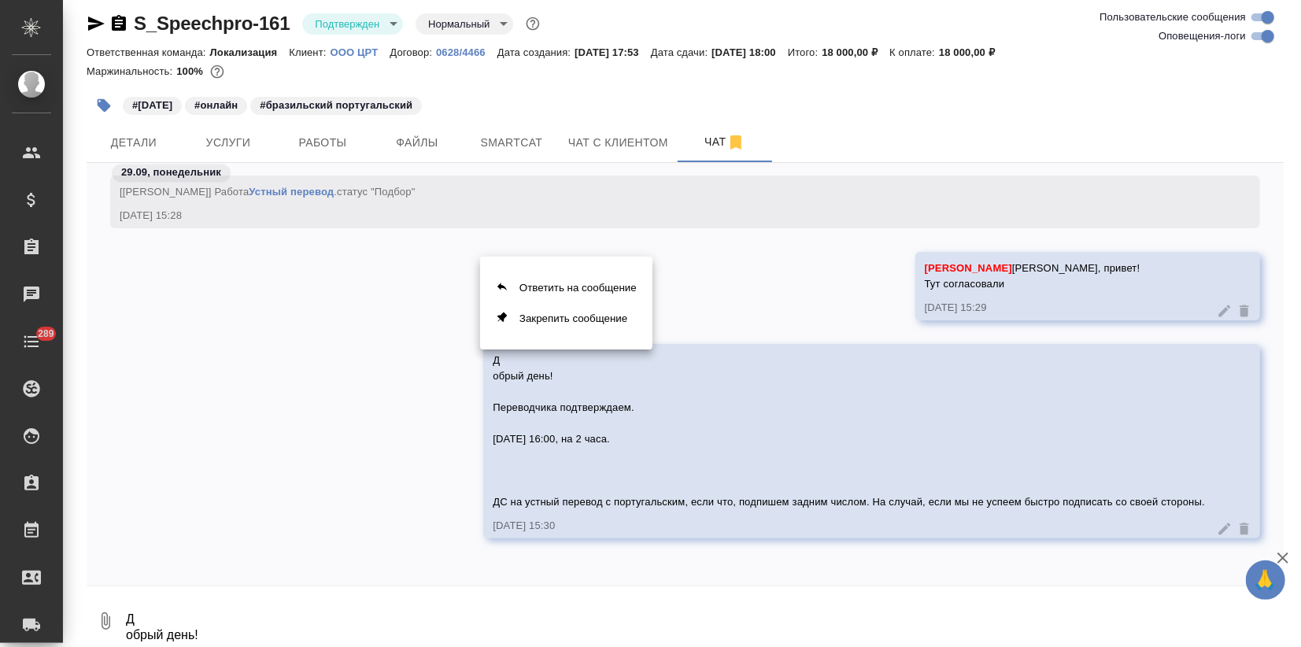
click at [1201, 522] on div at bounding box center [650, 323] width 1301 height 647
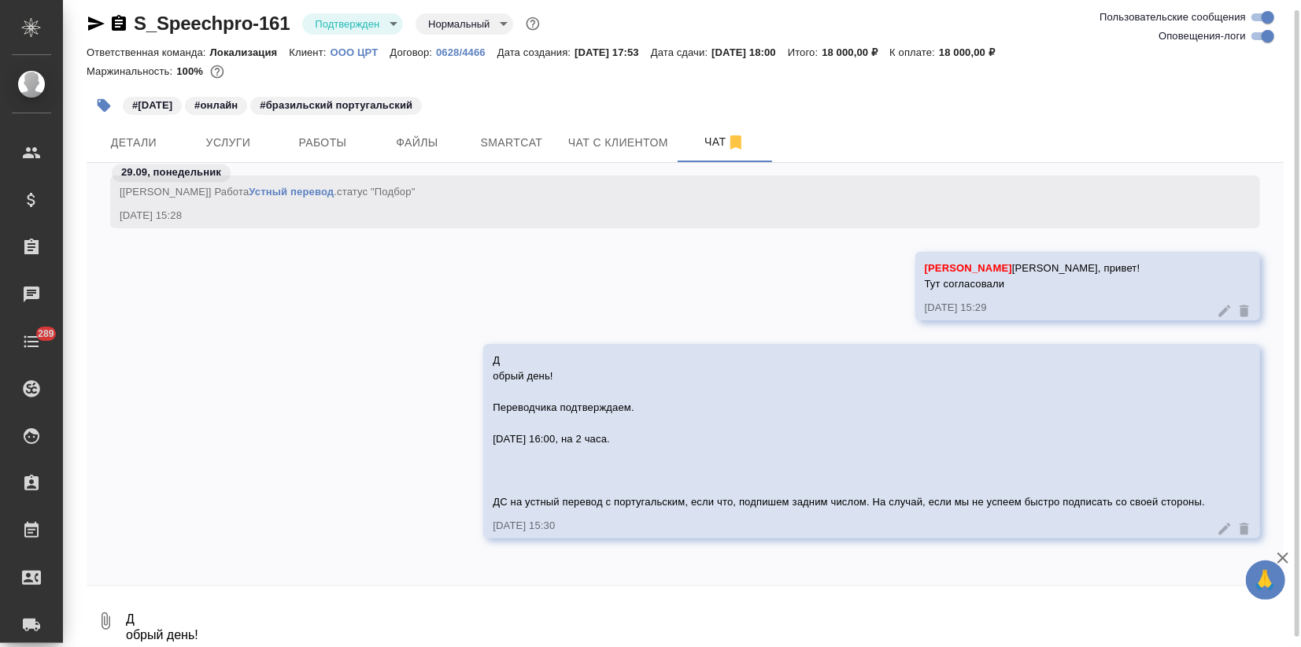
click at [1216, 530] on icon at bounding box center [1224, 529] width 16 height 16
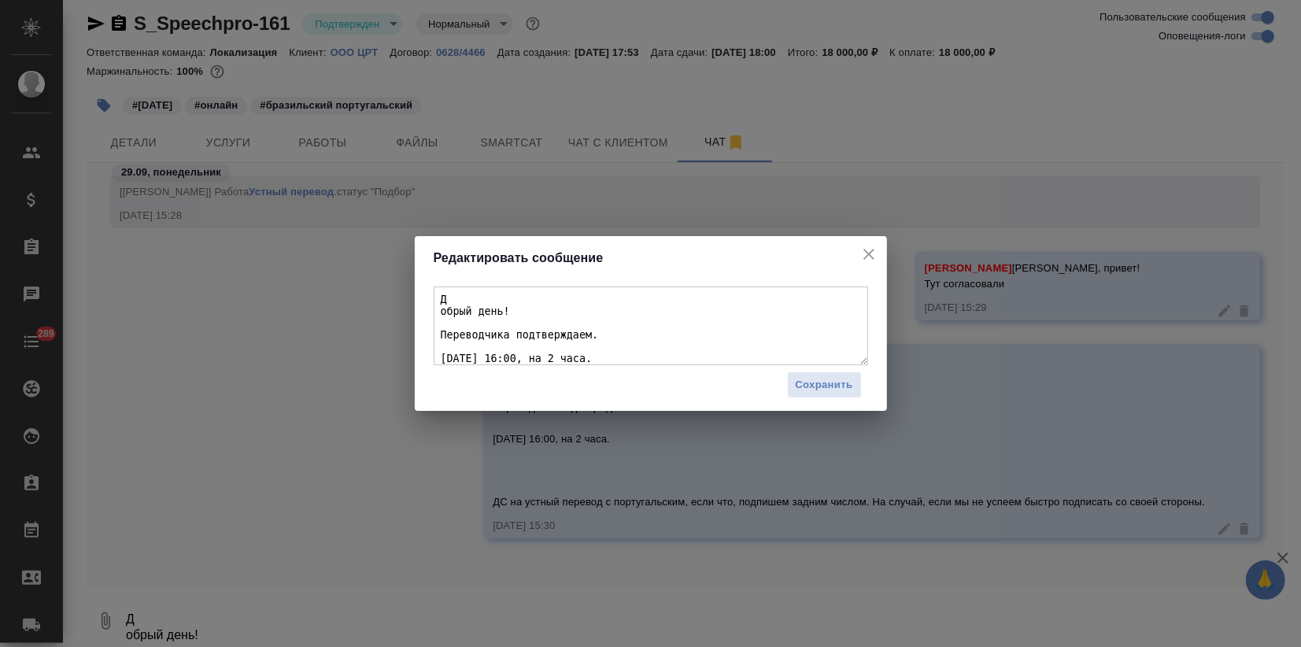
click at [452, 302] on textarea "Д обрый день! Переводчика подтверждаем. 2 октября 16:00, на 2 часа. ДС на устны…" at bounding box center [651, 325] width 434 height 79
click at [493, 338] on textarea "Добрый день! Переводчика подтверждаем. 2 октября 16:00, на 2 часа. ДС на устный…" at bounding box center [651, 325] width 434 height 79
click at [471, 359] on textarea "Добрый день! Переводчика подтверждаем. 2 октября 16:00, на 2 часа. ДС на устный…" at bounding box center [651, 325] width 434 height 79
click at [441, 350] on textarea "Добрый день! Переводчика подтверждаем. 2 октября 16:00, на 2 часа. ДС на устный…" at bounding box center [651, 325] width 434 height 79
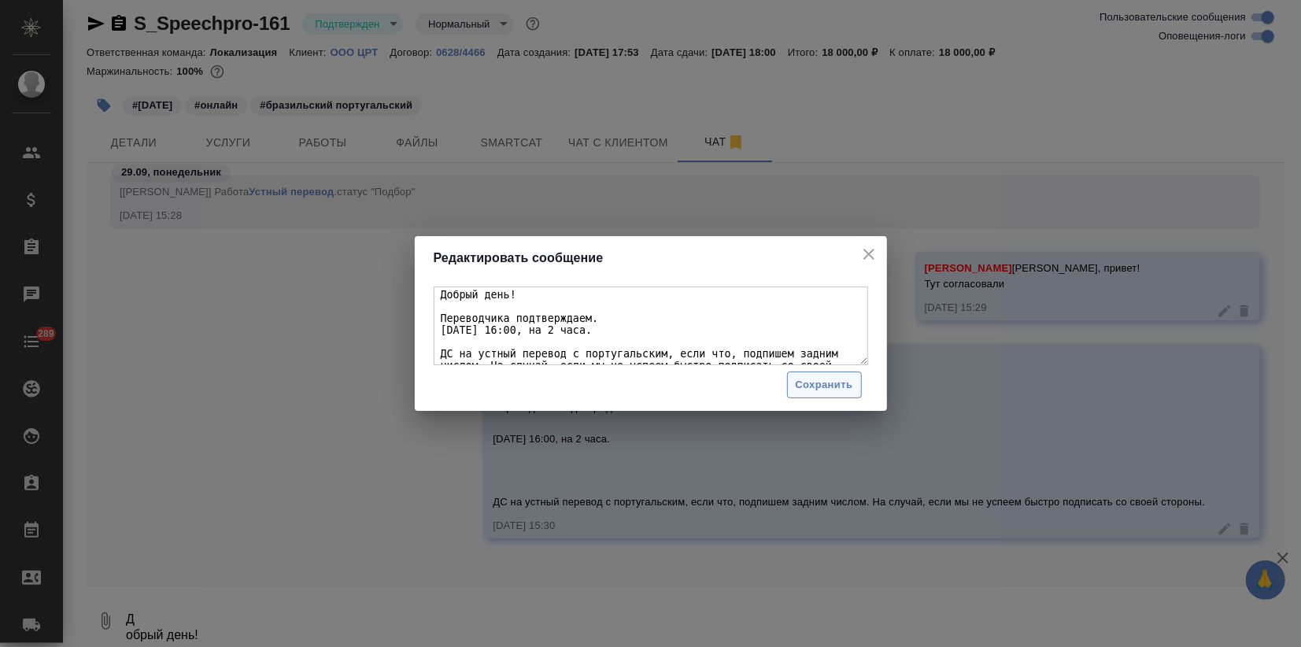
type textarea "Добрый день! Переводчика подтверждаем. 2 октября 16:00, на 2 часа. ДС на устный…"
click at [811, 389] on span "Сохранить" at bounding box center [823, 385] width 57 height 18
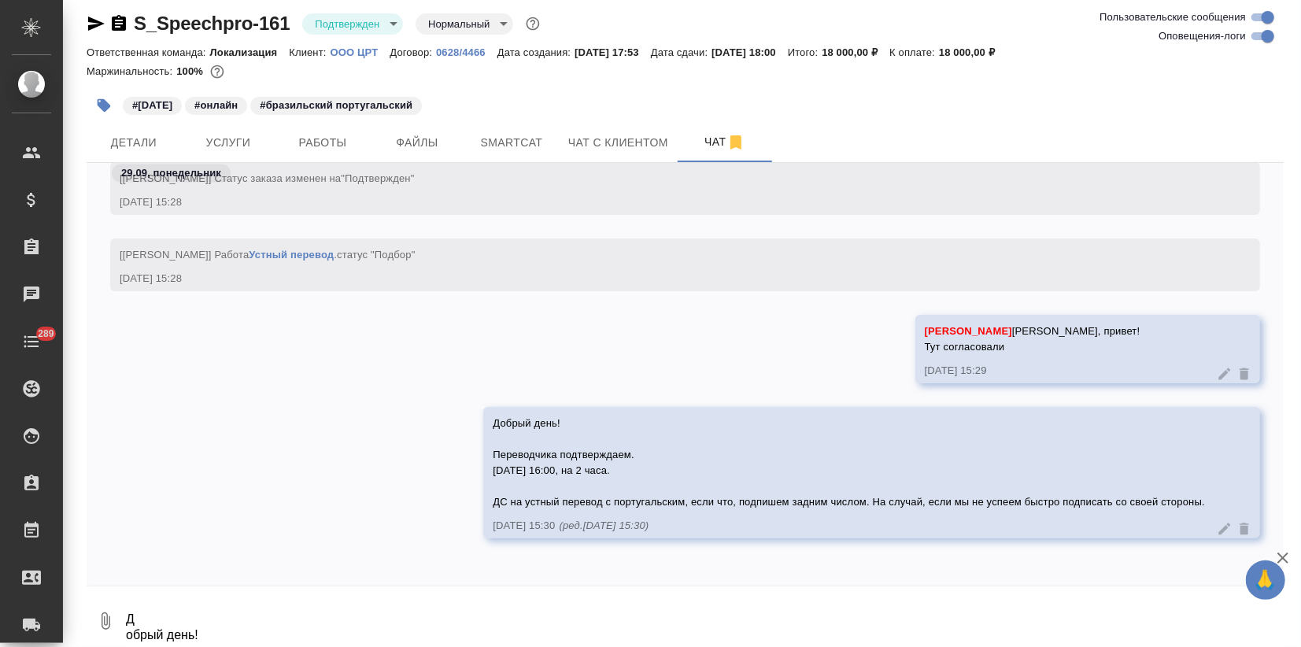
scroll to position [2126, 0]
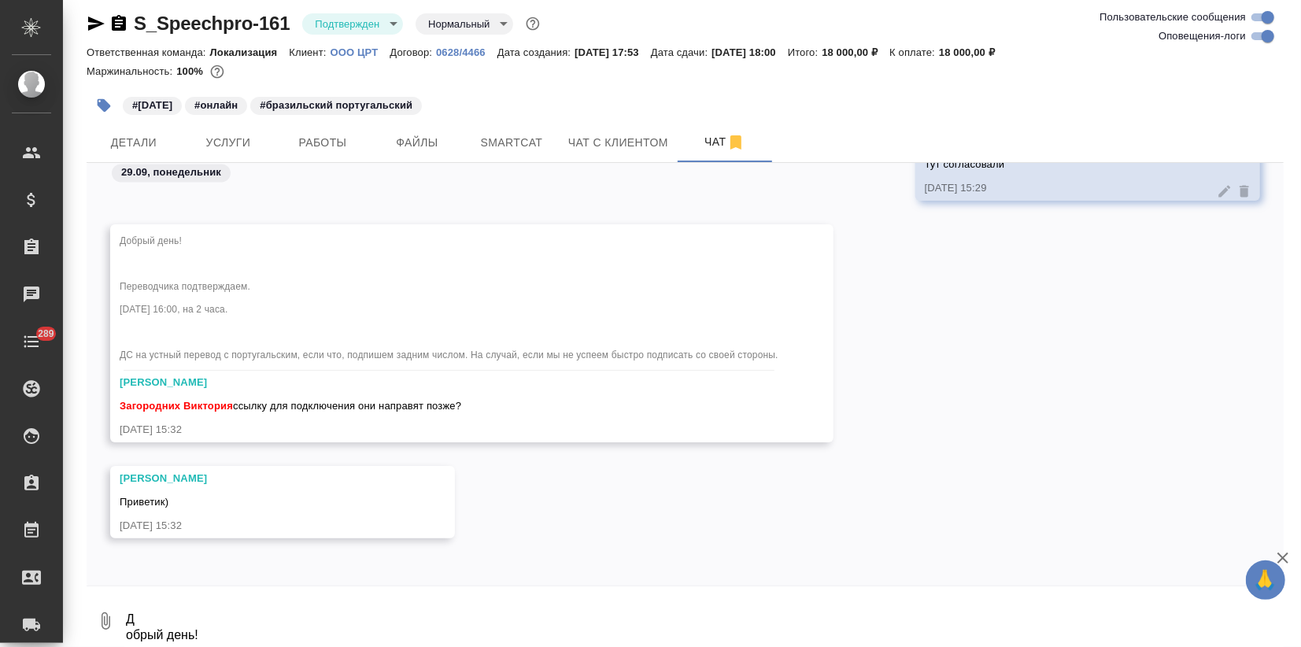
drag, startPoint x: 135, startPoint y: 598, endPoint x: 135, endPoint y: 611, distance: 12.6
click at [138, 598] on textarea "Д обрый день! Переводчика подтверждаем. 2 октября 16:00, на 2 часа. ДС на устны…" at bounding box center [703, 621] width 1159 height 54
type textarea "уточню"
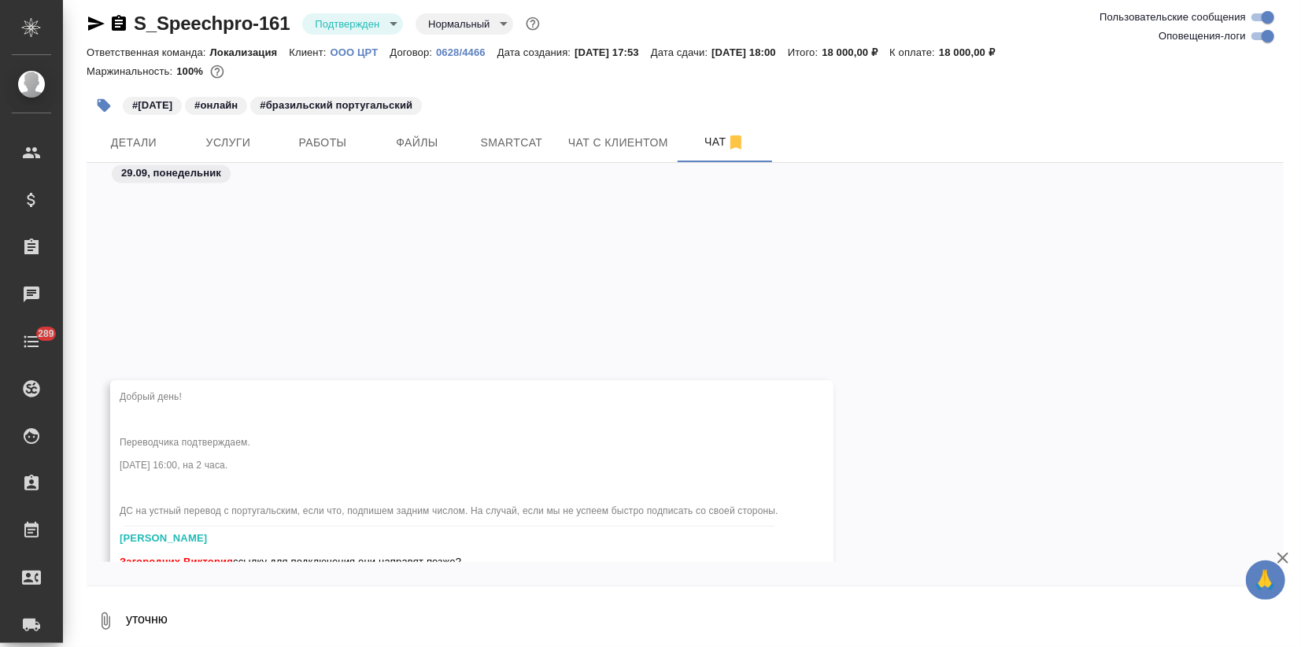
scroll to position [2357, 0]
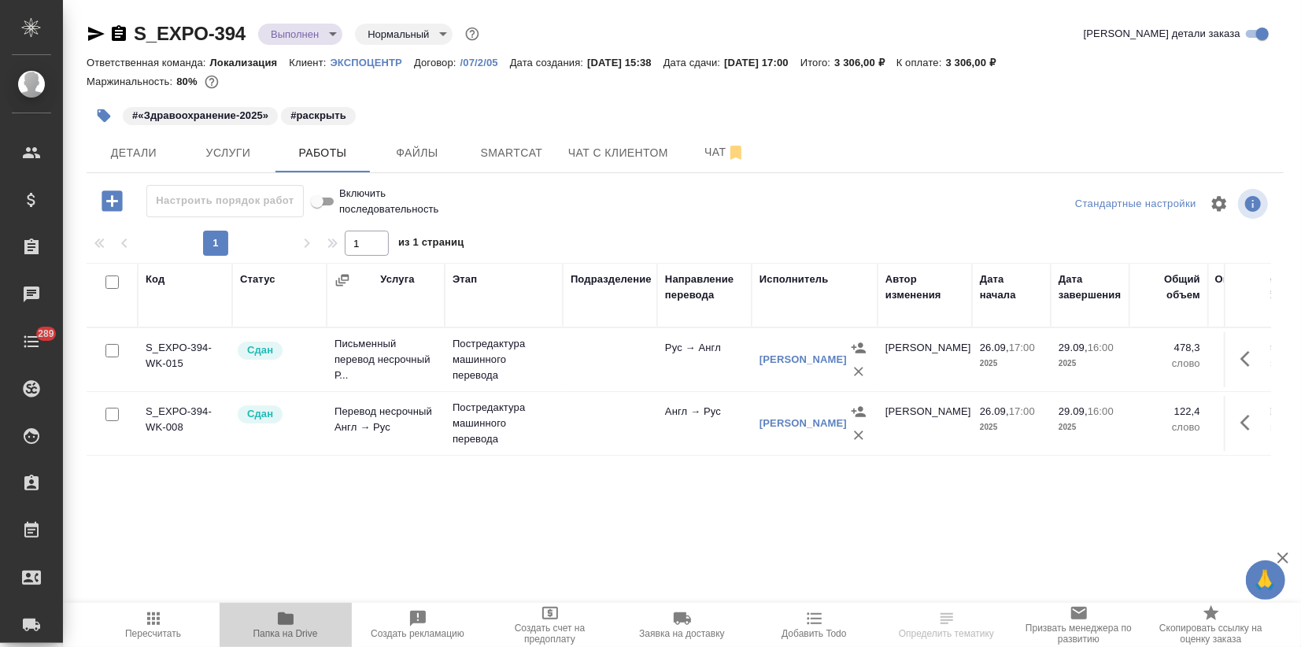
click at [292, 618] on icon "button" at bounding box center [286, 618] width 16 height 13
drag, startPoint x: 239, startPoint y: 26, endPoint x: 128, endPoint y: 27, distance: 110.9
click at [128, 27] on div "S_EXPO-394 Выполнен completed Нормальный normal" at bounding box center [285, 33] width 396 height 25
